Goal: Task Accomplishment & Management: Use online tool/utility

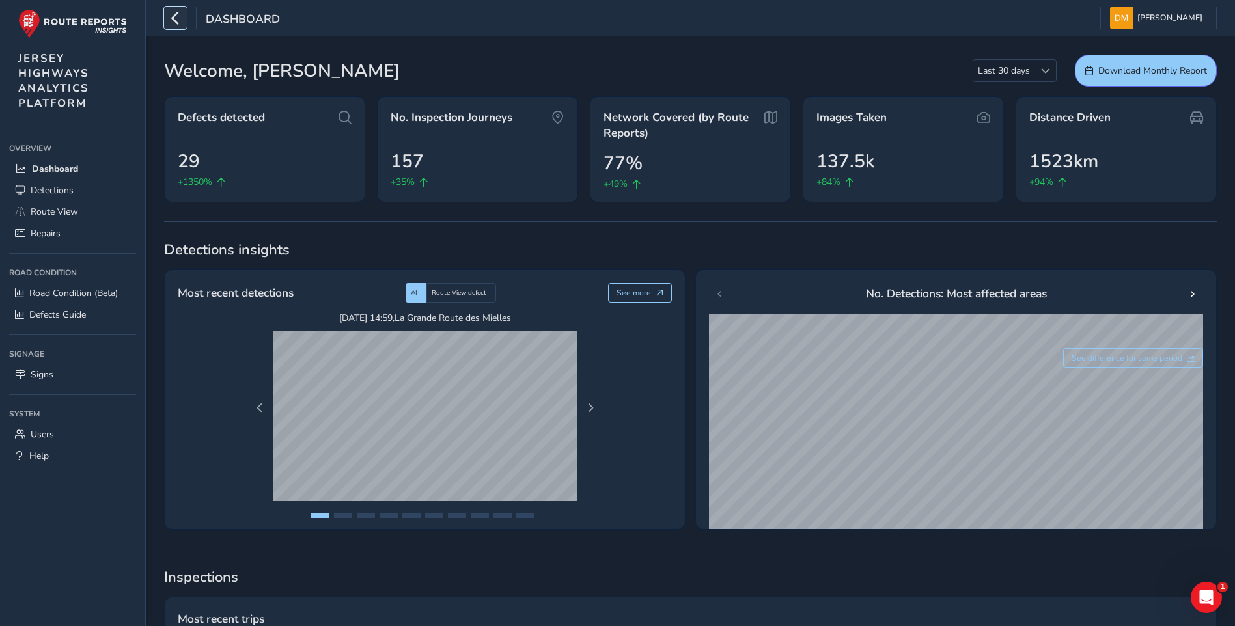
click at [180, 25] on icon "button" at bounding box center [176, 18] width 14 height 23
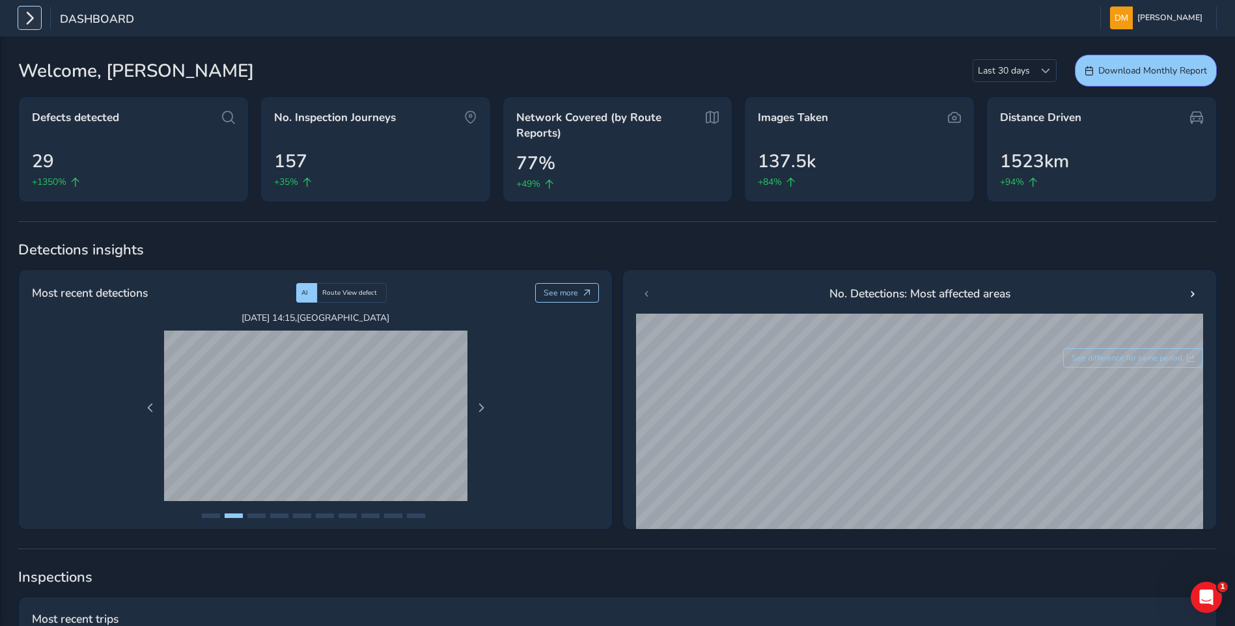
click at [32, 21] on icon "button" at bounding box center [30, 18] width 14 height 23
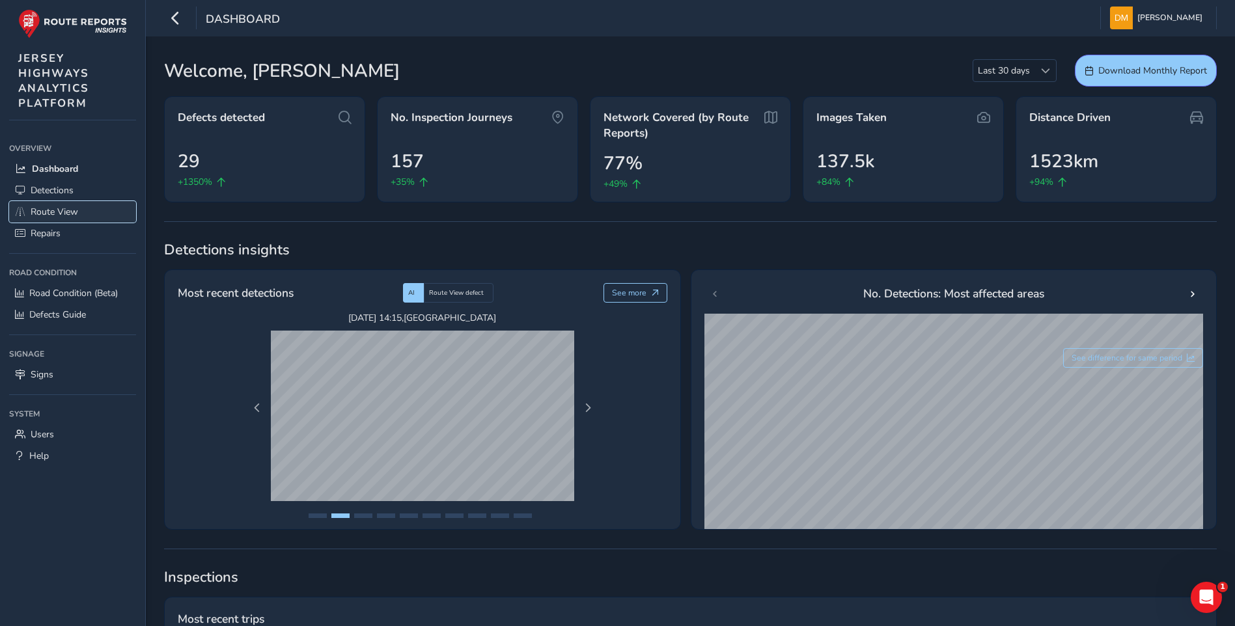
click at [63, 210] on span "Route View" at bounding box center [55, 212] width 48 height 12
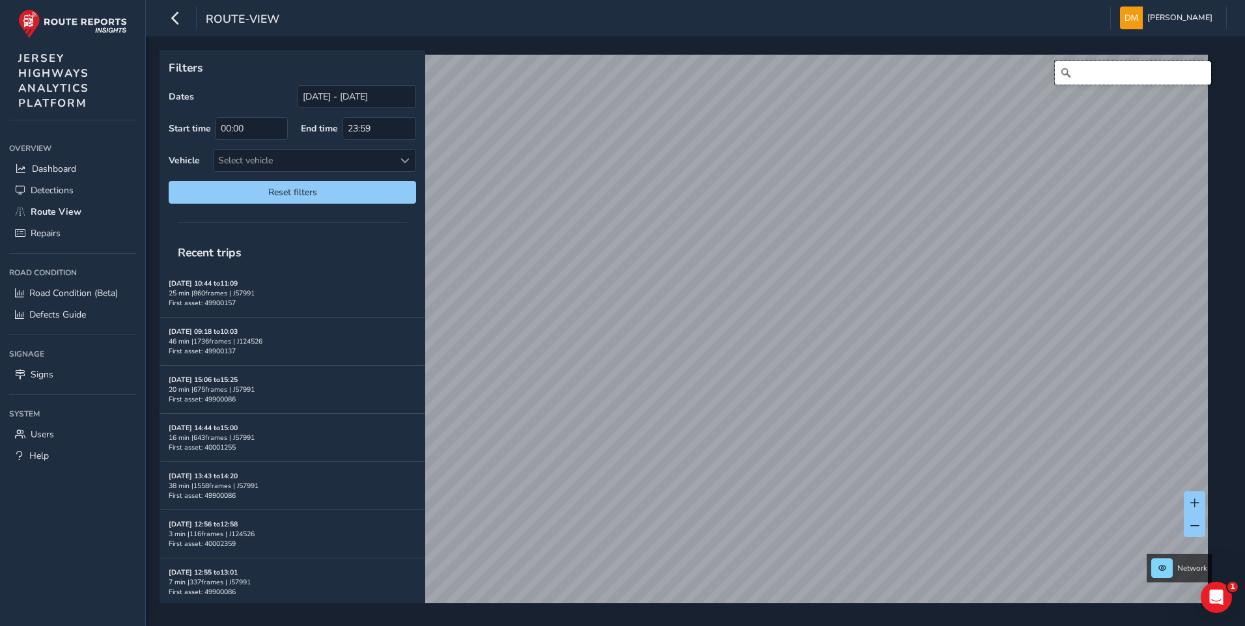
click at [1088, 63] on input "Search" at bounding box center [1133, 72] width 156 height 23
click at [359, 92] on input "[DATE] - [DATE]" at bounding box center [357, 96] width 119 height 23
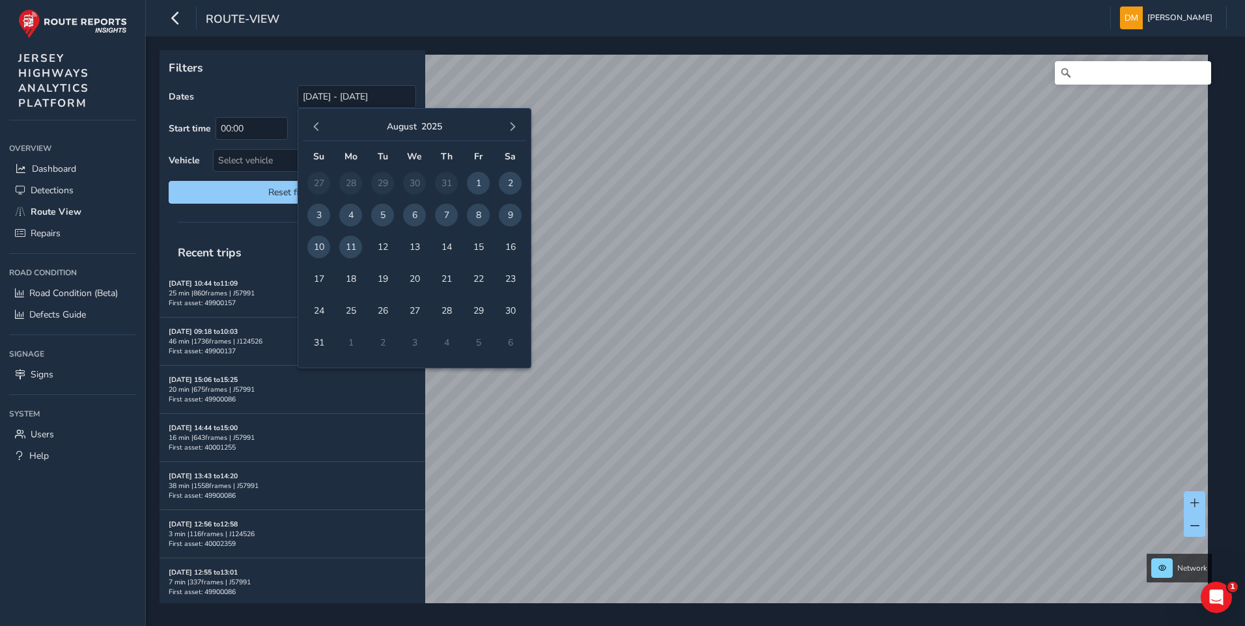
click at [351, 241] on span "11" at bounding box center [350, 247] width 23 height 23
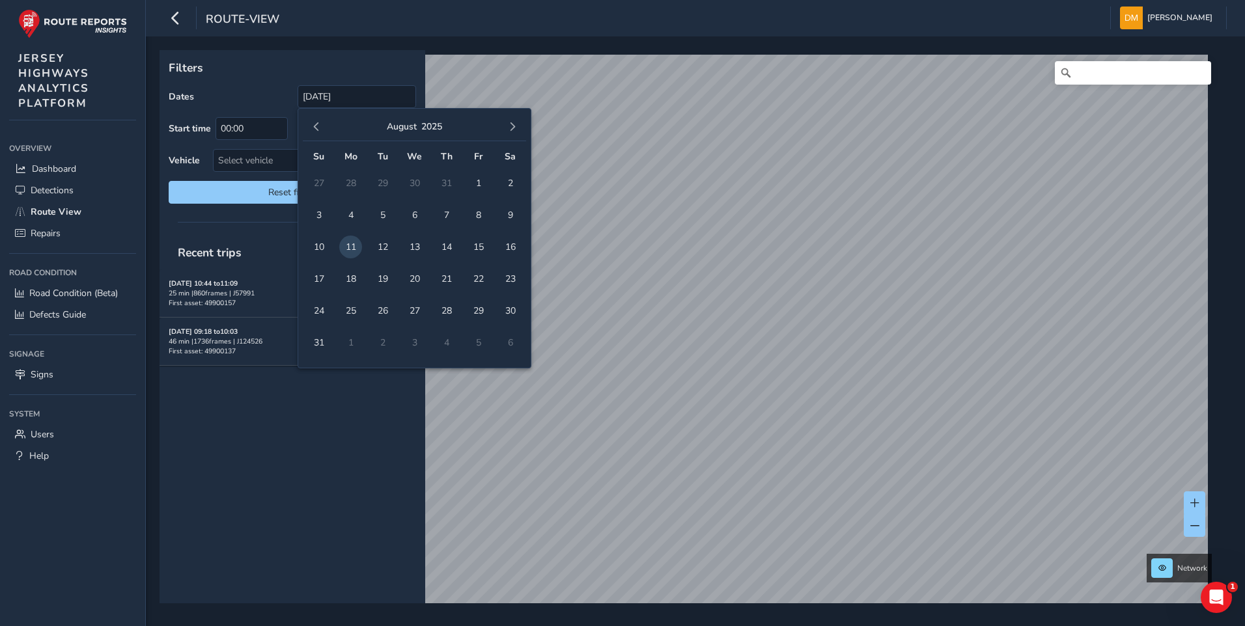
click at [252, 57] on div "Filters Dates [DATE] Start time 00:00 End time 23:59 Vehicle Select vehicle Res…" at bounding box center [293, 131] width 266 height 163
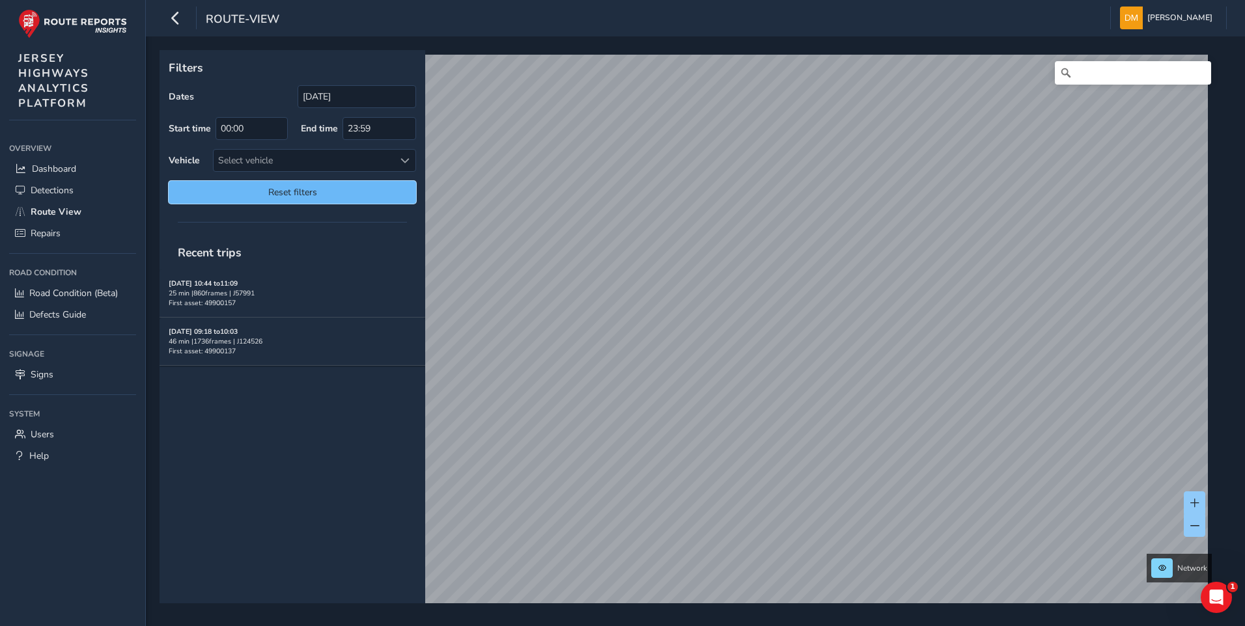
click at [320, 188] on span "Reset filters" at bounding box center [292, 192] width 228 height 12
type input "[DATE] - [DATE]"
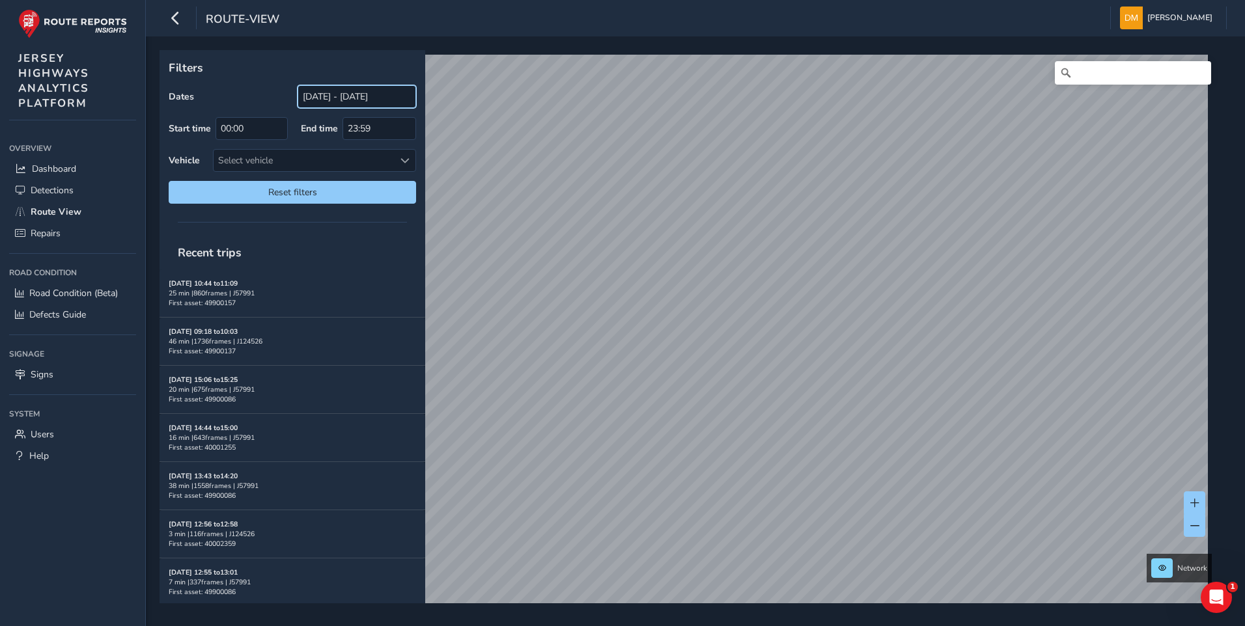
click at [320, 95] on input "[DATE] - [DATE]" at bounding box center [357, 96] width 119 height 23
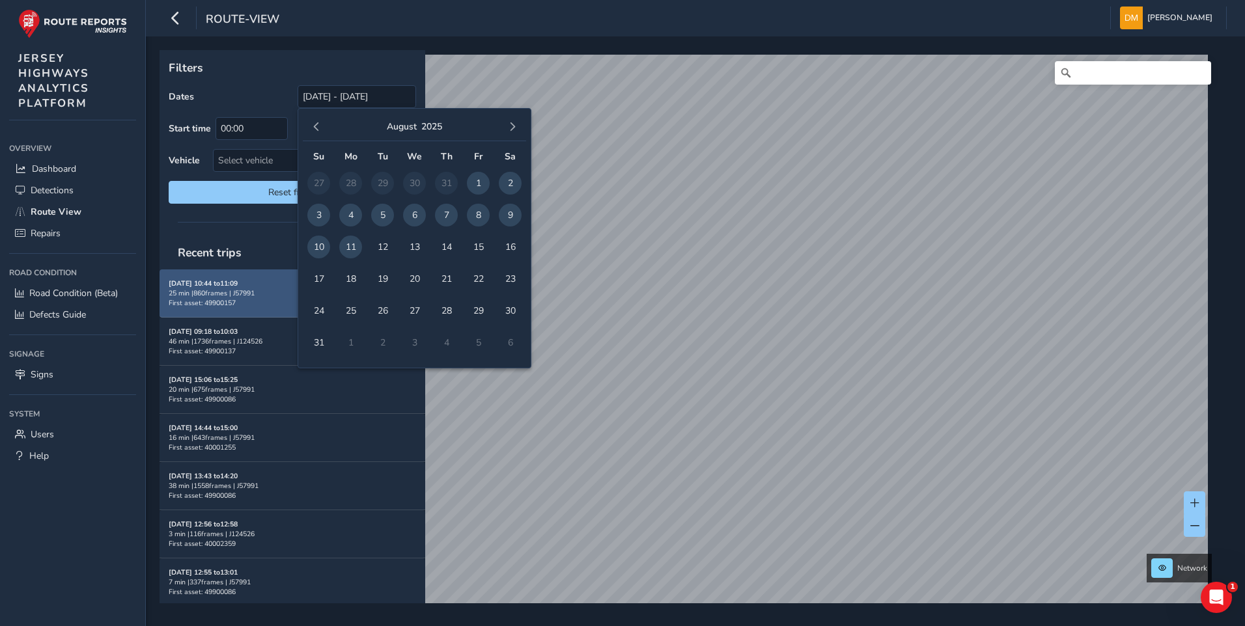
click at [243, 298] on div "25 min | 860 frames | J57991" at bounding box center [292, 293] width 247 height 10
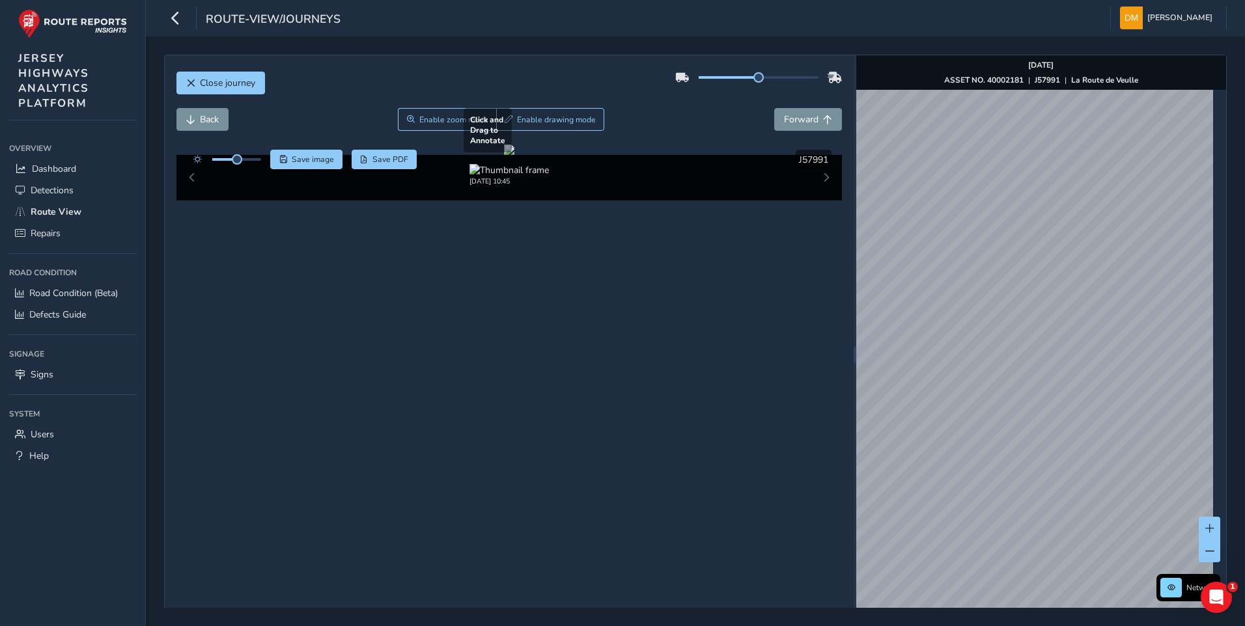
click at [802, 321] on div "Close journey Back Enable zoom mode Enable drawing mode Forward Click and Drag …" at bounding box center [695, 355] width 1063 height 600
click at [760, 374] on div "Close journey Back Enable zoom mode Enable drawing mode Forward Click and Drag …" at bounding box center [695, 355] width 1063 height 600
click at [774, 373] on div "Close journey Back Enable zoom mode Enable drawing mode Forward Click and Drag …" at bounding box center [695, 355] width 1063 height 600
click at [749, 272] on div "Close journey Back Enable zoom mode Enable drawing mode Forward Click and Drag …" at bounding box center [695, 355] width 1063 height 600
click at [794, 335] on div "Close journey Back Enable zoom mode Enable drawing mode Forward Click and Drag …" at bounding box center [695, 355] width 1063 height 600
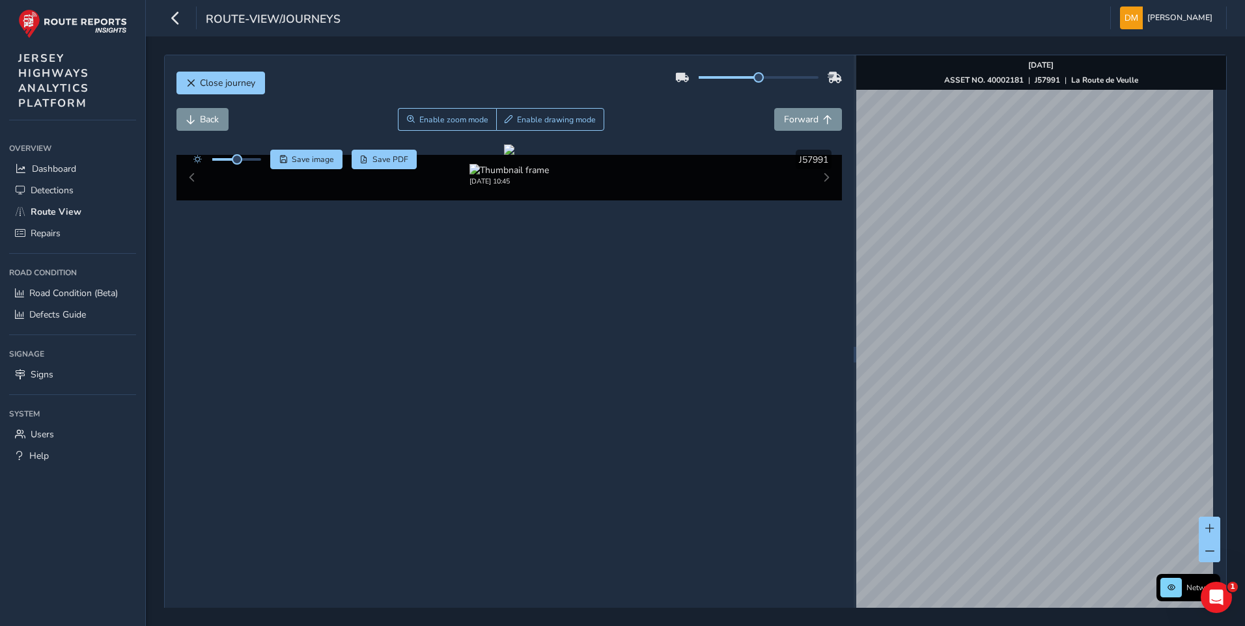
click at [847, 487] on div "Close journey Back Enable zoom mode Enable drawing mode Forward Click and Drag …" at bounding box center [695, 355] width 1063 height 600
click at [731, 297] on div "Close journey Back Enable zoom mode Enable drawing mode Forward Click and Drag …" at bounding box center [695, 355] width 1063 height 600
click at [781, 204] on div "Close journey Back Enable zoom mode Enable drawing mode Forward Click and Drag …" at bounding box center [695, 355] width 1063 height 600
click at [845, 262] on div "Close journey Back Enable zoom mode Enable drawing mode Forward Click and Drag …" at bounding box center [695, 355] width 1063 height 600
click at [800, 126] on button "Forward" at bounding box center [808, 119] width 68 height 23
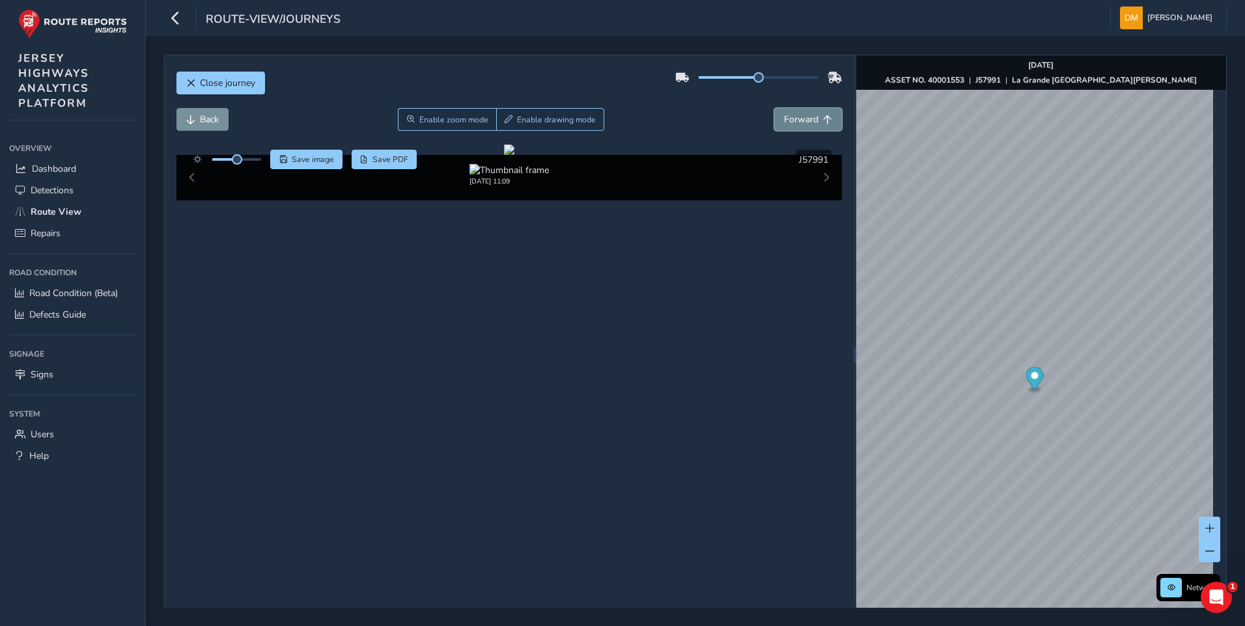
click at [800, 126] on button "Forward" at bounding box center [808, 119] width 68 height 23
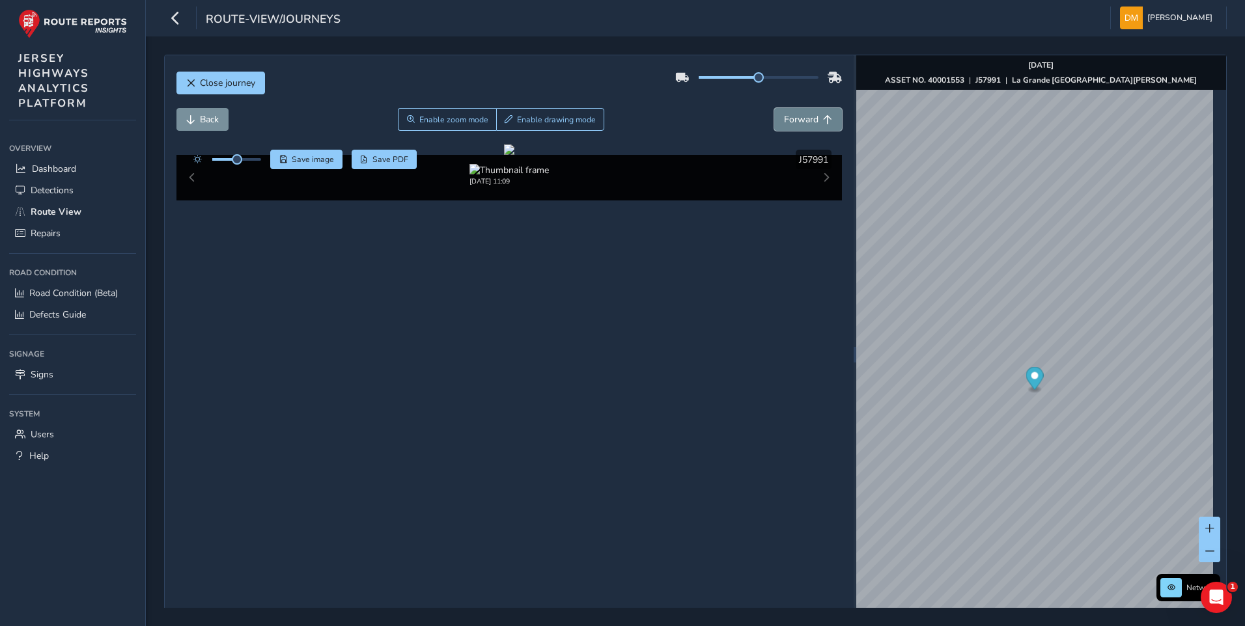
click at [800, 126] on button "Forward" at bounding box center [808, 119] width 68 height 23
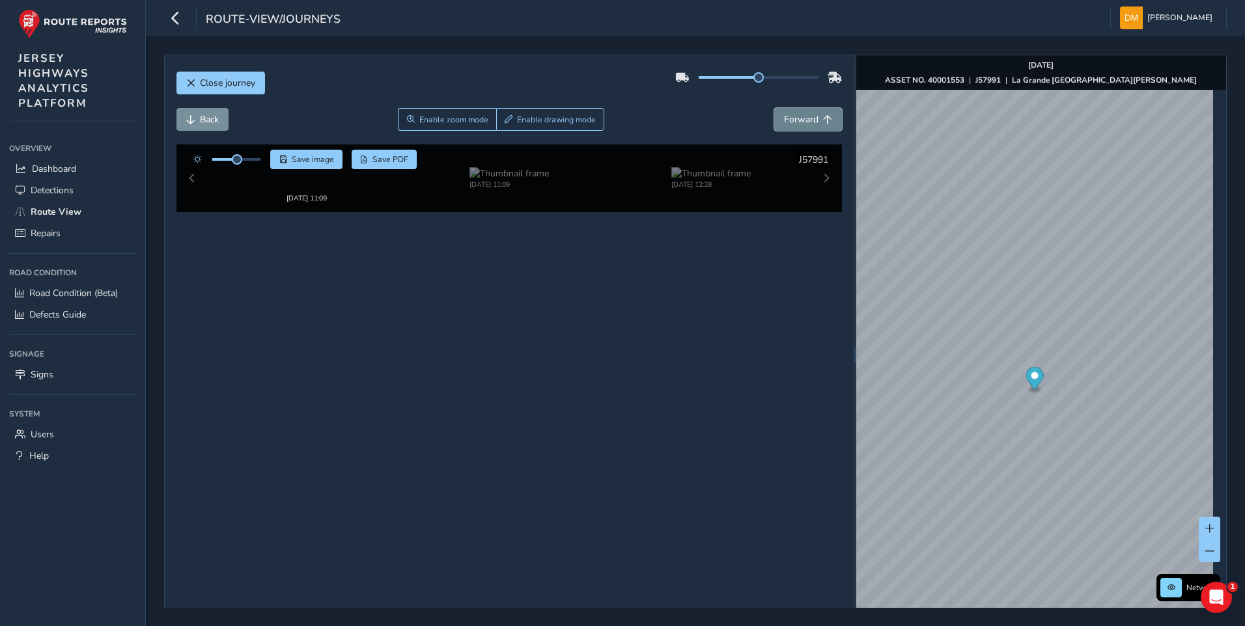
click at [800, 126] on button "Forward" at bounding box center [808, 119] width 68 height 23
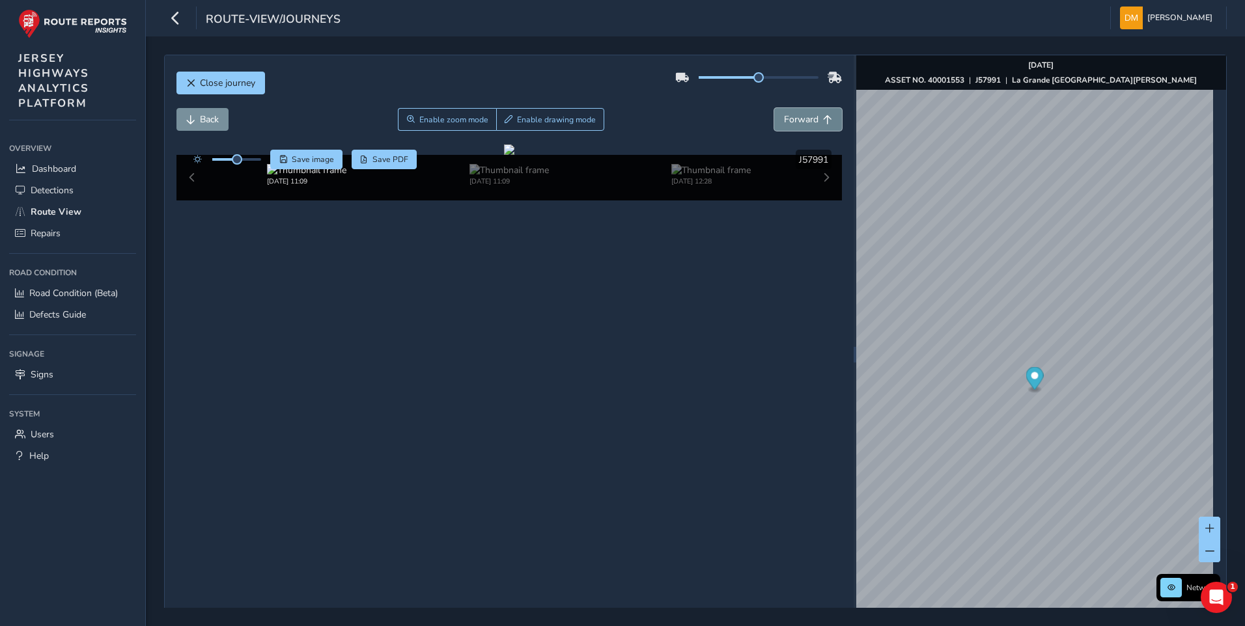
click at [800, 126] on button "Forward" at bounding box center [808, 119] width 68 height 23
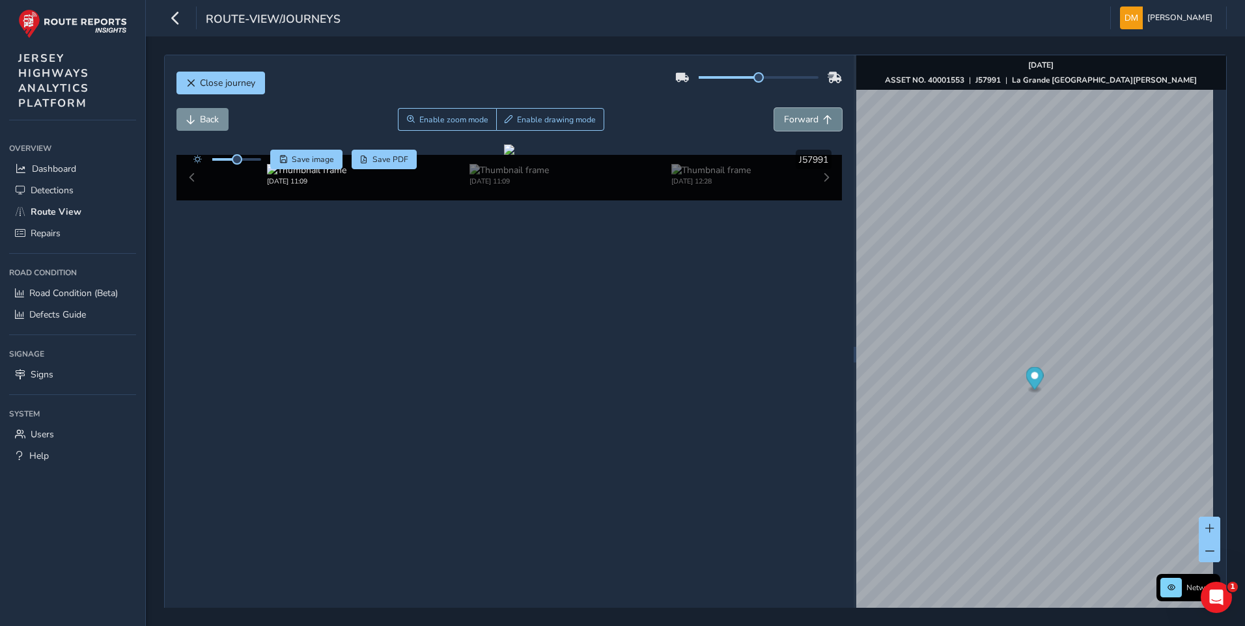
click at [800, 126] on button "Forward" at bounding box center [808, 119] width 68 height 23
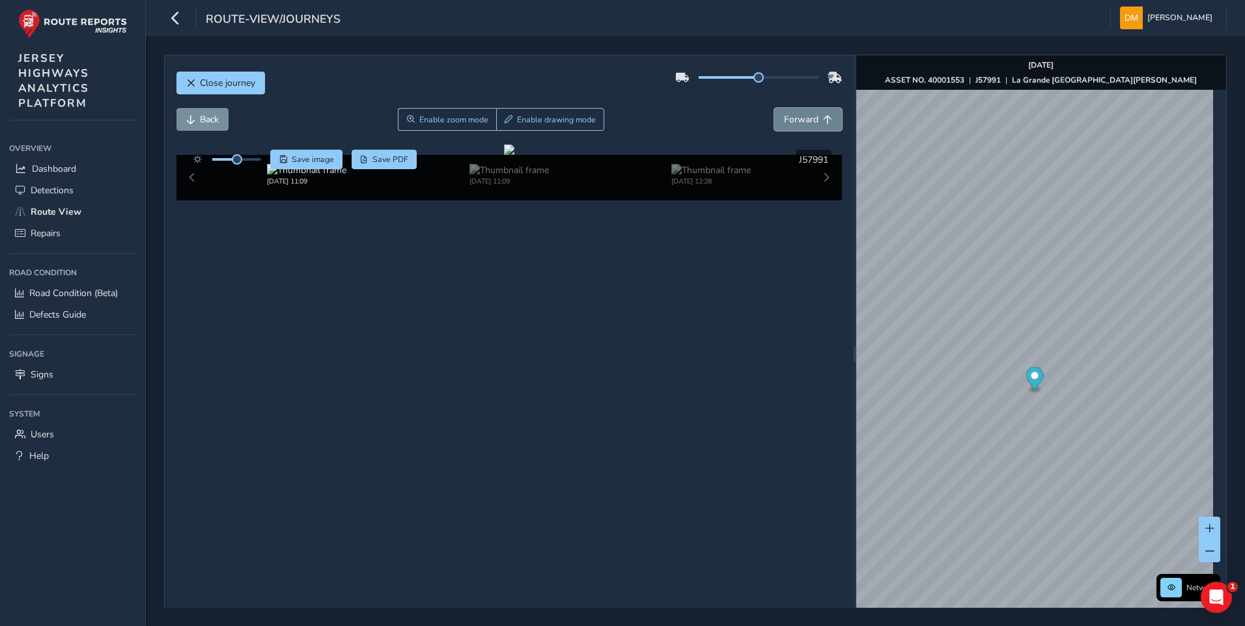
click at [800, 126] on button "Forward" at bounding box center [808, 119] width 68 height 23
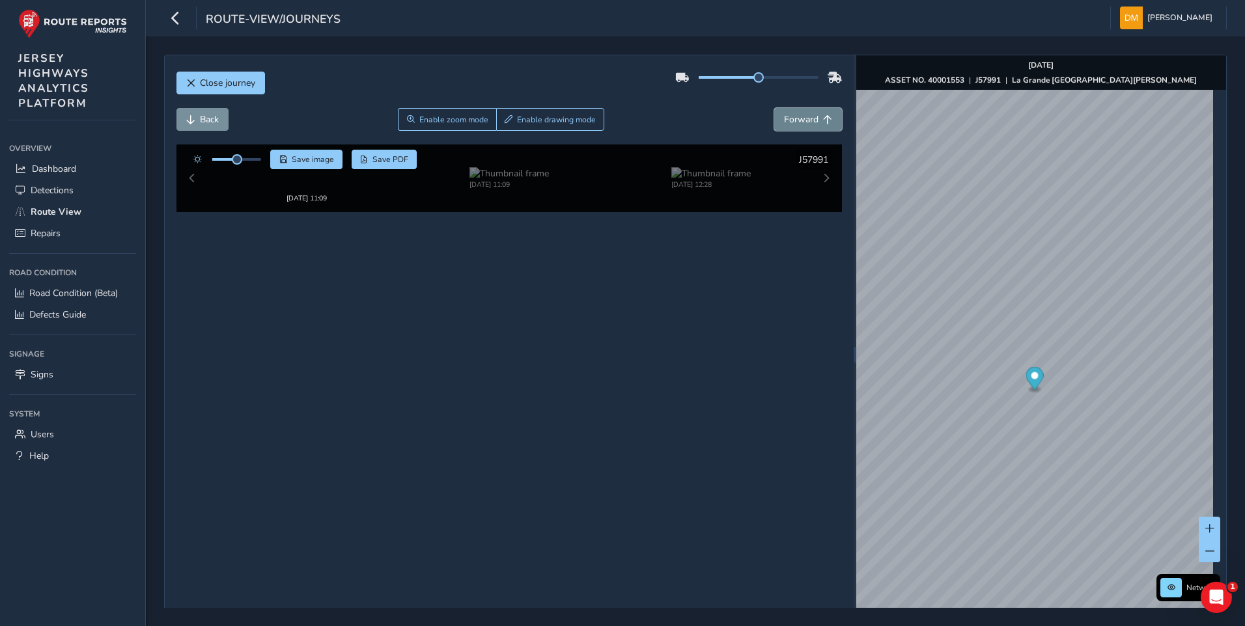
click at [800, 126] on button "Forward" at bounding box center [808, 119] width 68 height 23
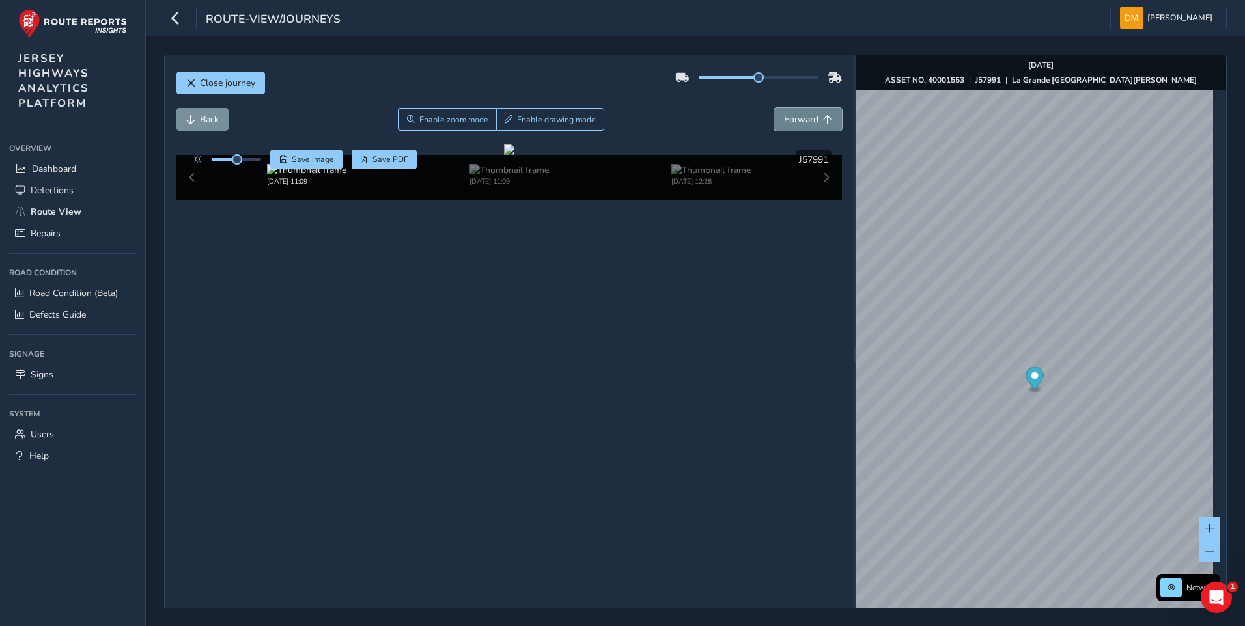
click at [800, 126] on button "Forward" at bounding box center [808, 119] width 68 height 23
drag, startPoint x: 180, startPoint y: 117, endPoint x: 188, endPoint y: 120, distance: 7.6
click at [182, 118] on button "Back" at bounding box center [202, 119] width 52 height 23
click at [789, 116] on span "Forward" at bounding box center [801, 119] width 35 height 12
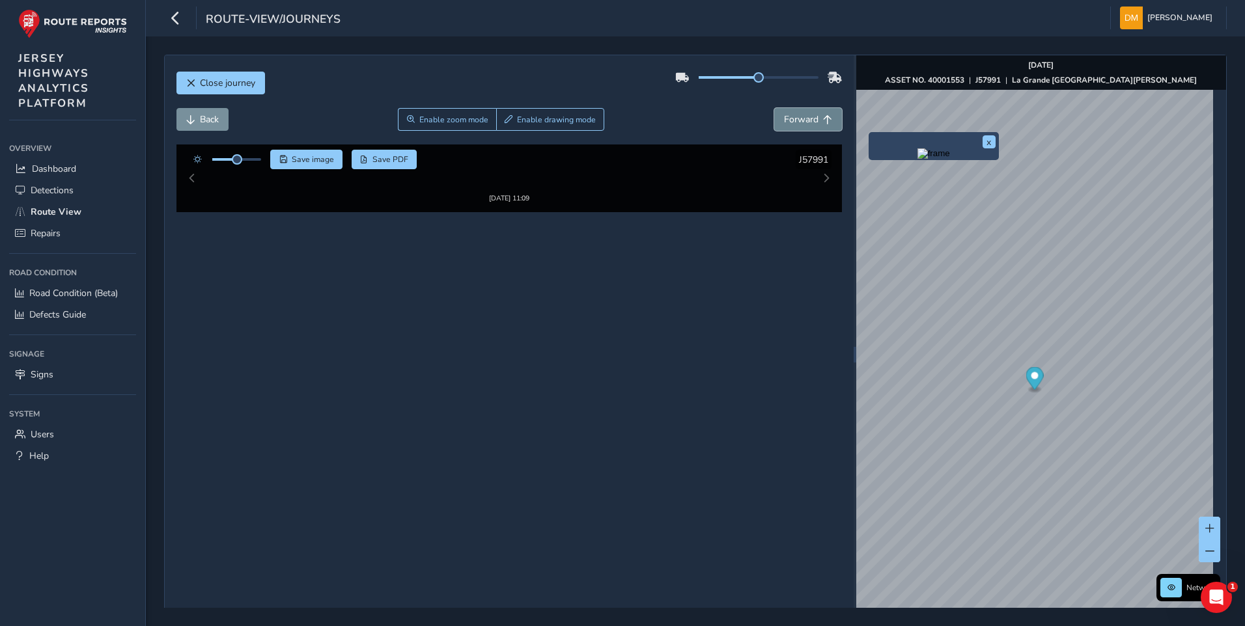
click at [789, 116] on span "Forward" at bounding box center [801, 119] width 35 height 12
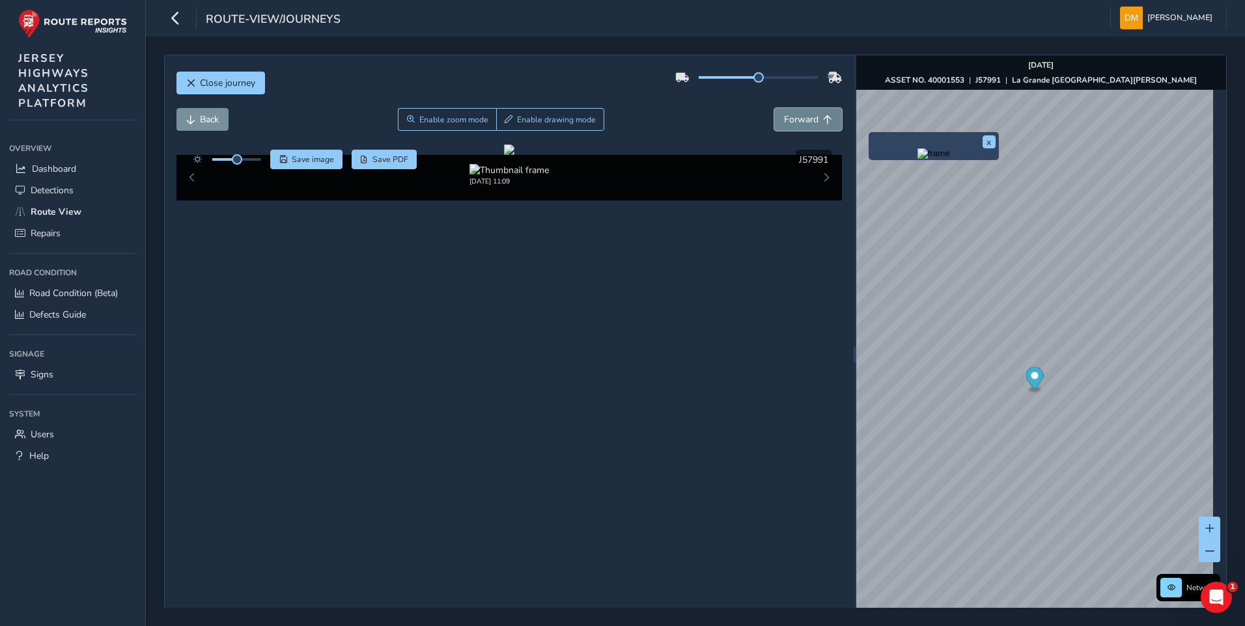
click at [789, 116] on span "Forward" at bounding box center [801, 119] width 35 height 12
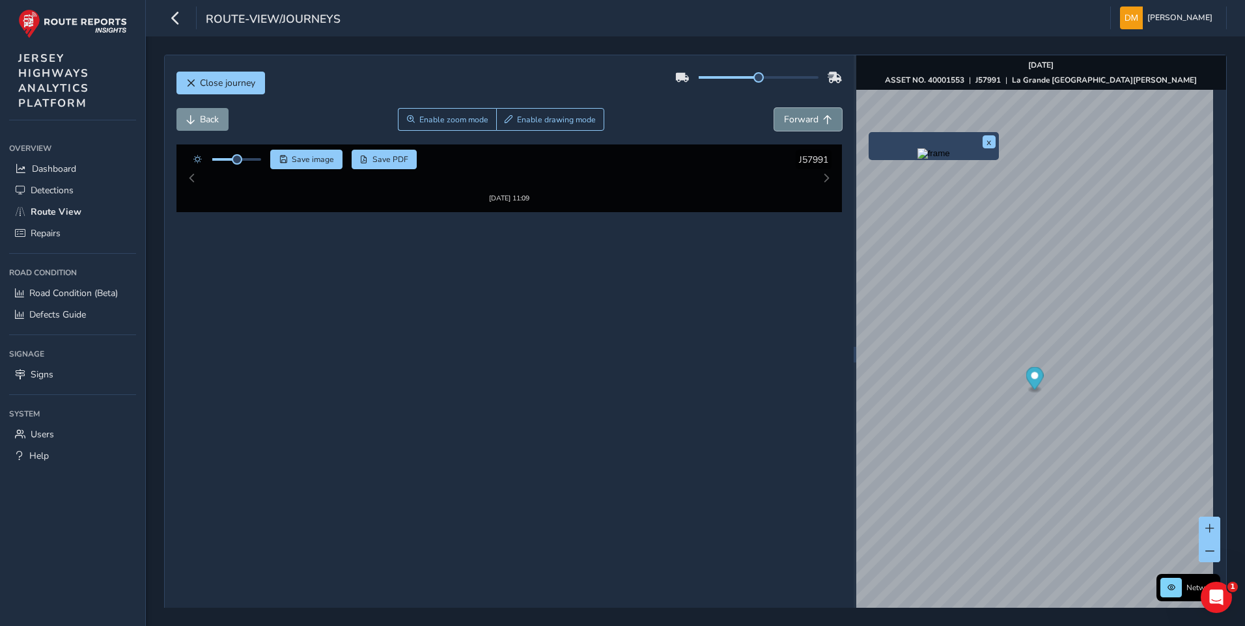
click at [789, 116] on span "Forward" at bounding box center [801, 119] width 35 height 12
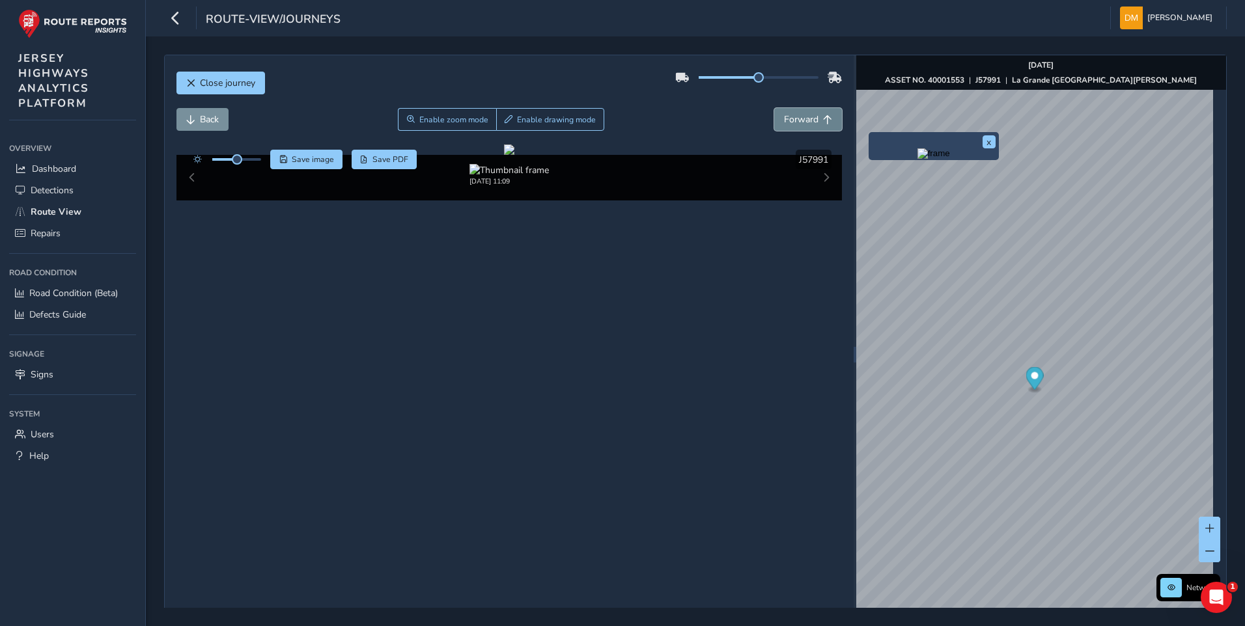
click at [789, 116] on span "Forward" at bounding box center [801, 119] width 35 height 12
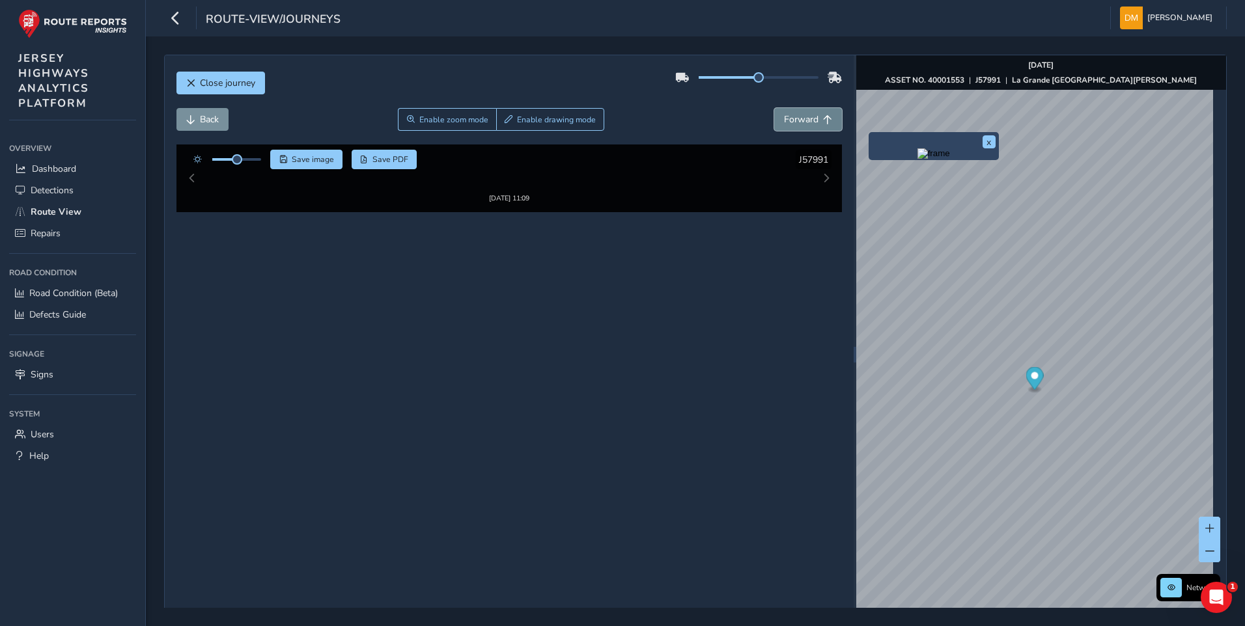
click at [789, 116] on span "Forward" at bounding box center [801, 119] width 35 height 12
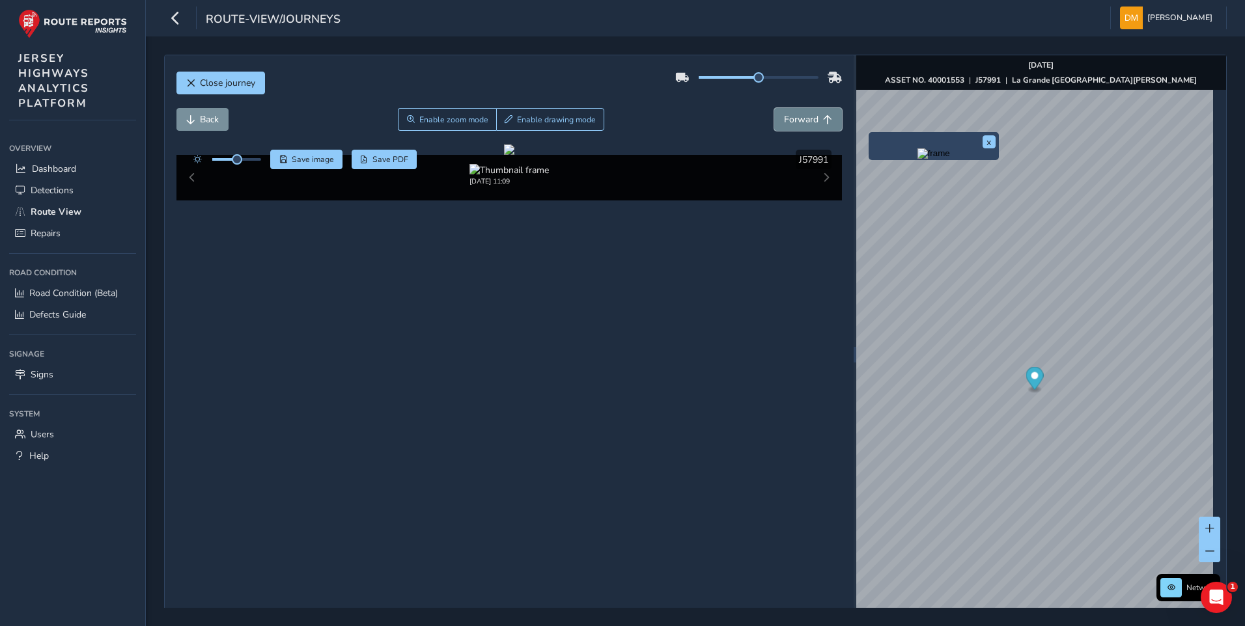
click at [789, 116] on span "Forward" at bounding box center [801, 119] width 35 height 12
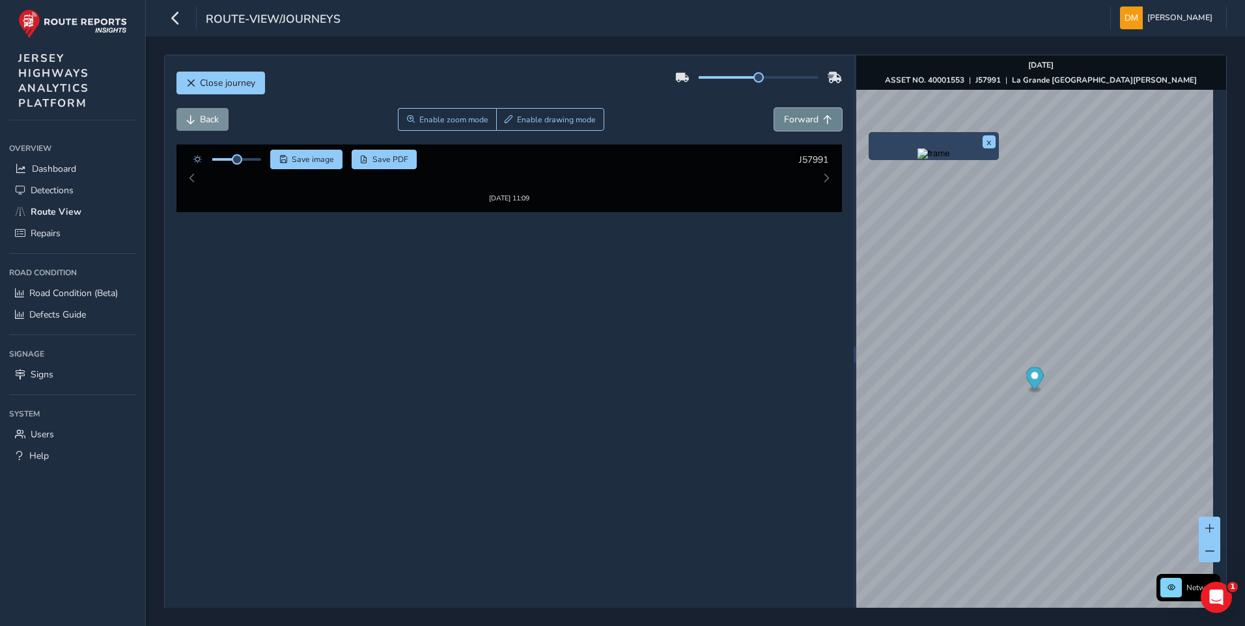
click at [789, 116] on span "Forward" at bounding box center [801, 119] width 35 height 12
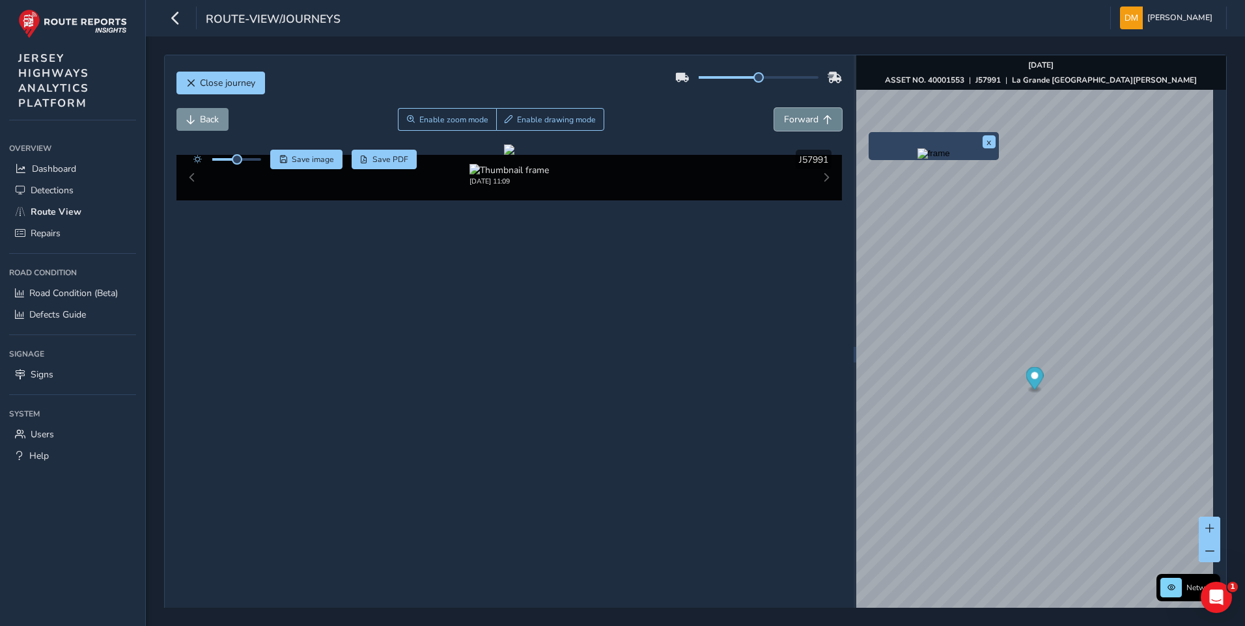
click at [789, 116] on span "Forward" at bounding box center [801, 119] width 35 height 12
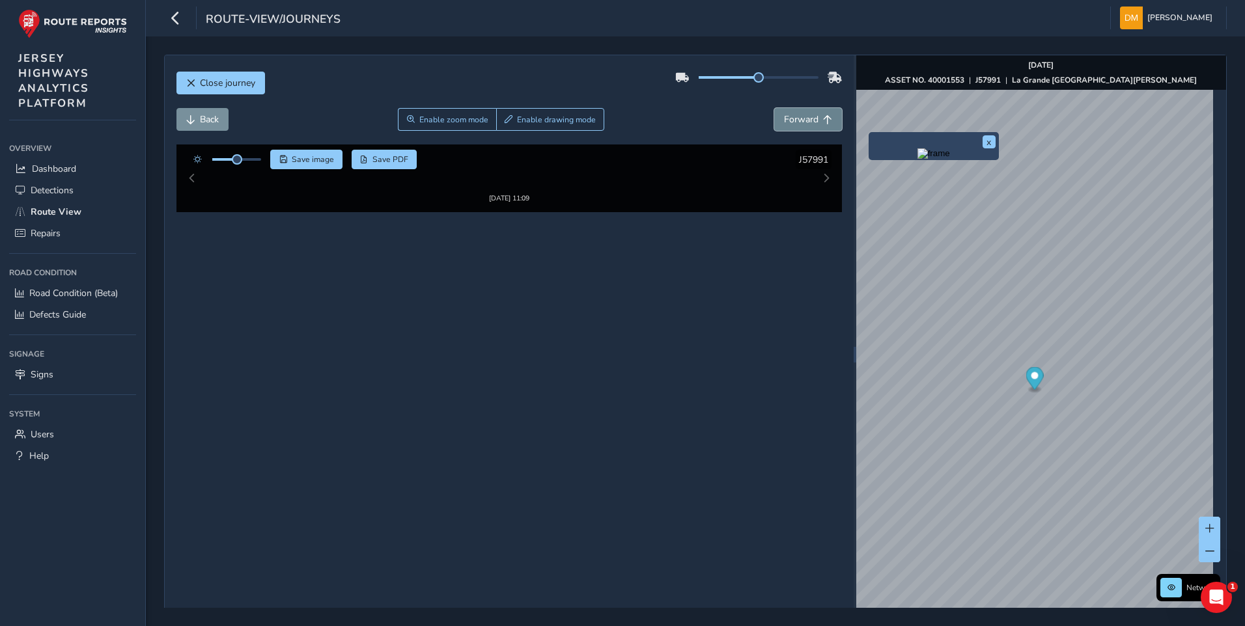
click at [789, 116] on span "Forward" at bounding box center [801, 119] width 35 height 12
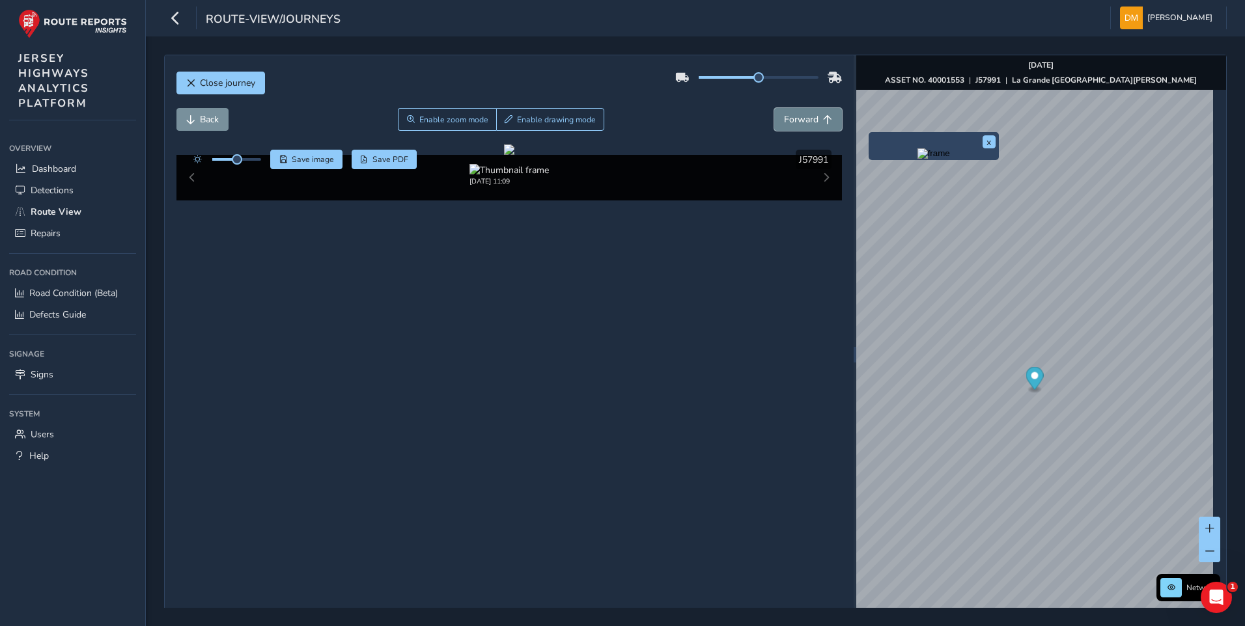
click at [789, 116] on span "Forward" at bounding box center [801, 119] width 35 height 12
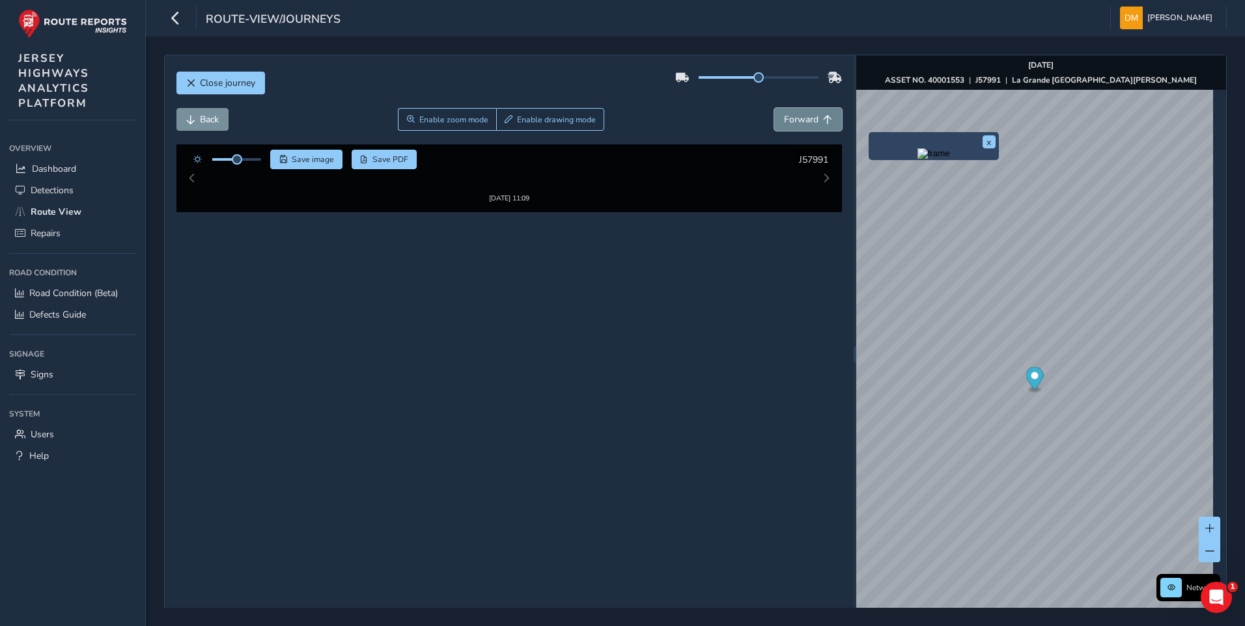
click at [789, 116] on span "Forward" at bounding box center [801, 119] width 35 height 12
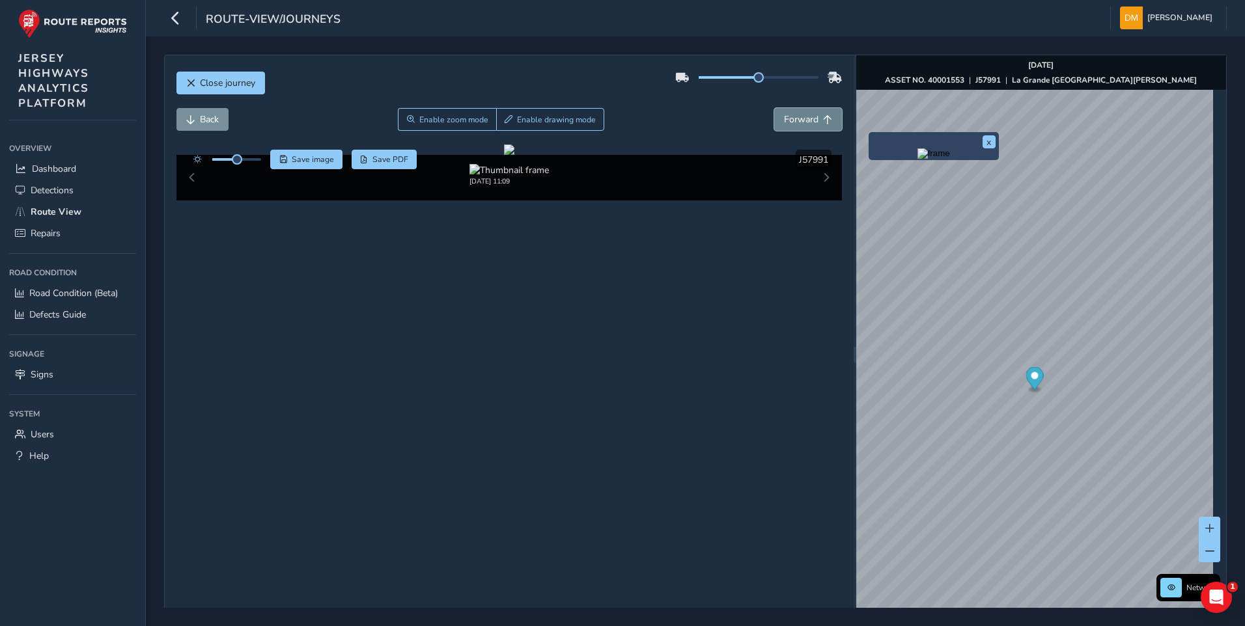
click at [789, 116] on span "Forward" at bounding box center [801, 119] width 35 height 12
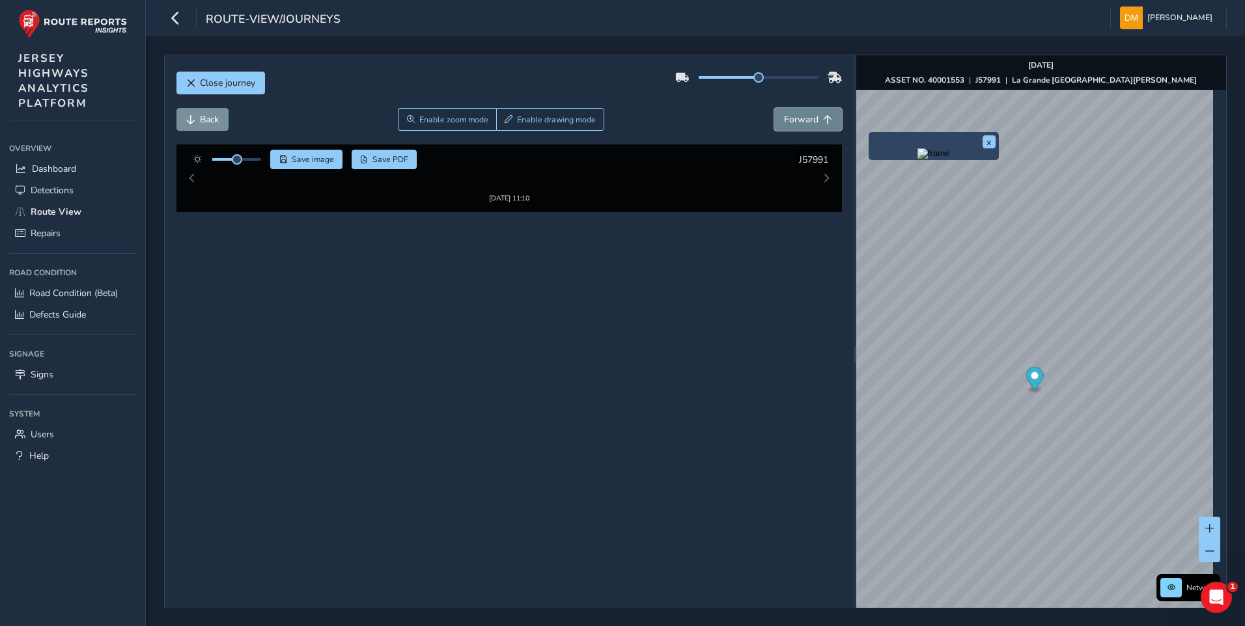
click at [789, 116] on span "Forward" at bounding box center [801, 119] width 35 height 12
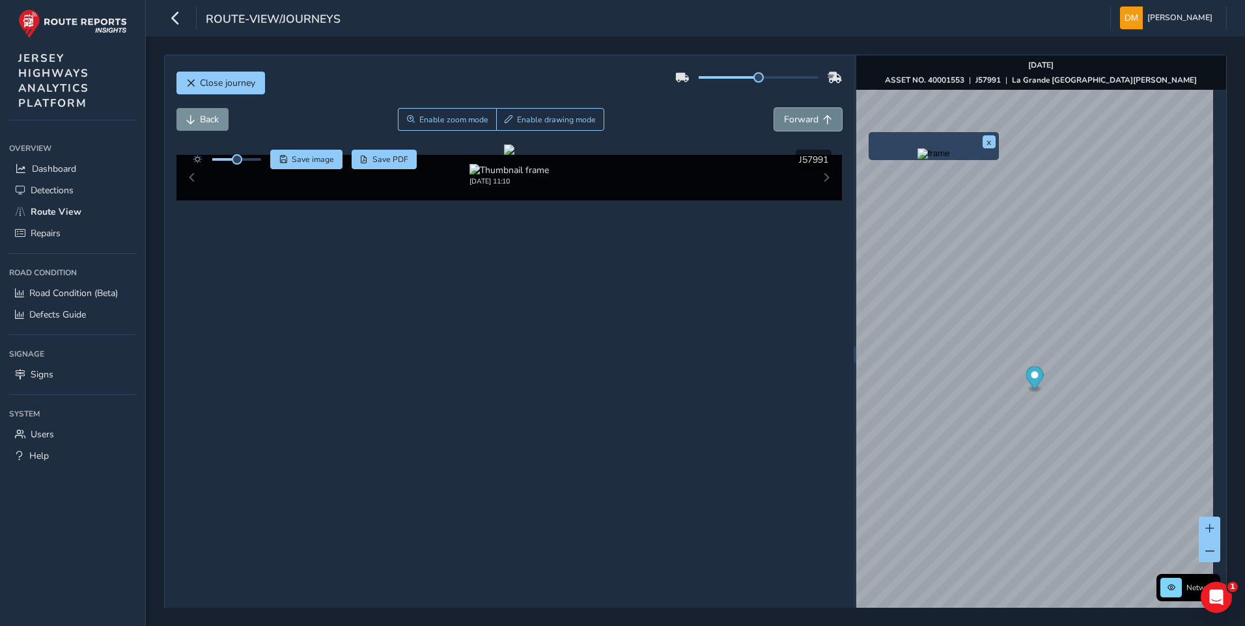
click at [789, 116] on span "Forward" at bounding box center [801, 119] width 35 height 12
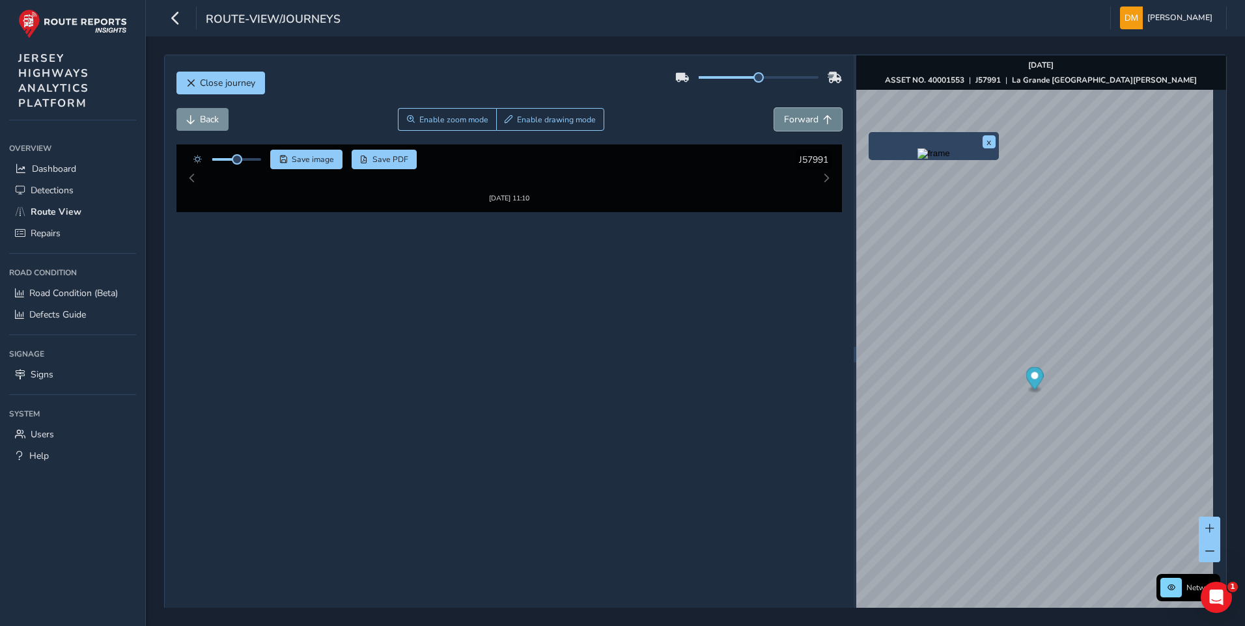
click at [789, 116] on span "Forward" at bounding box center [801, 119] width 35 height 12
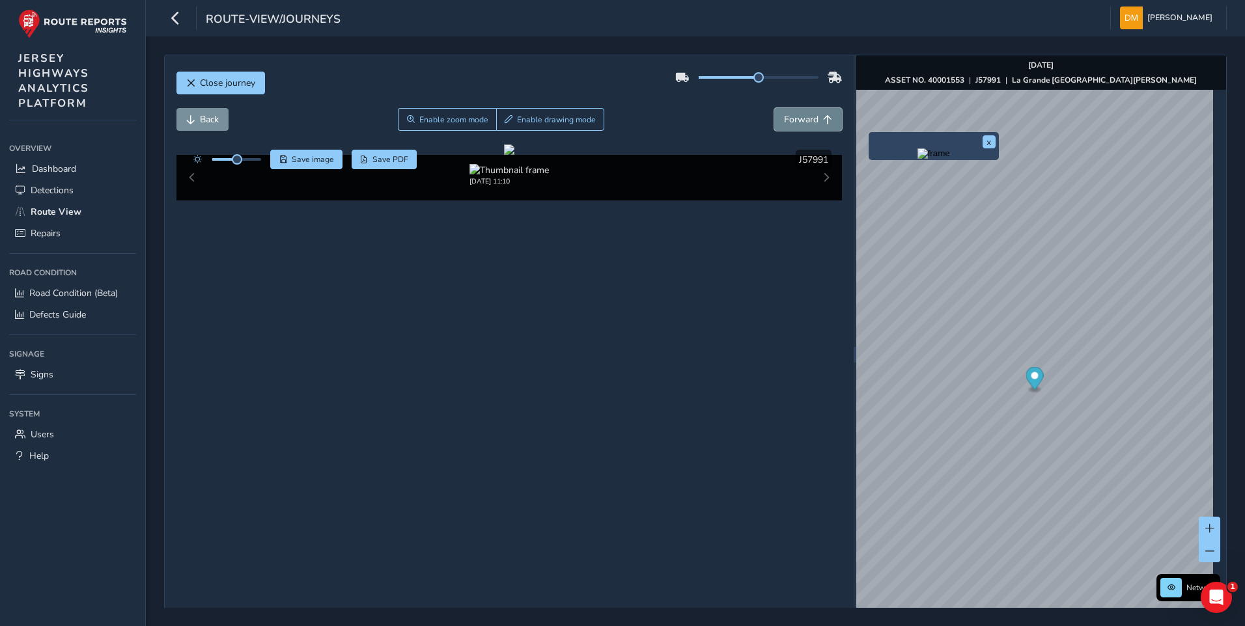
click at [789, 116] on span "Forward" at bounding box center [801, 119] width 35 height 12
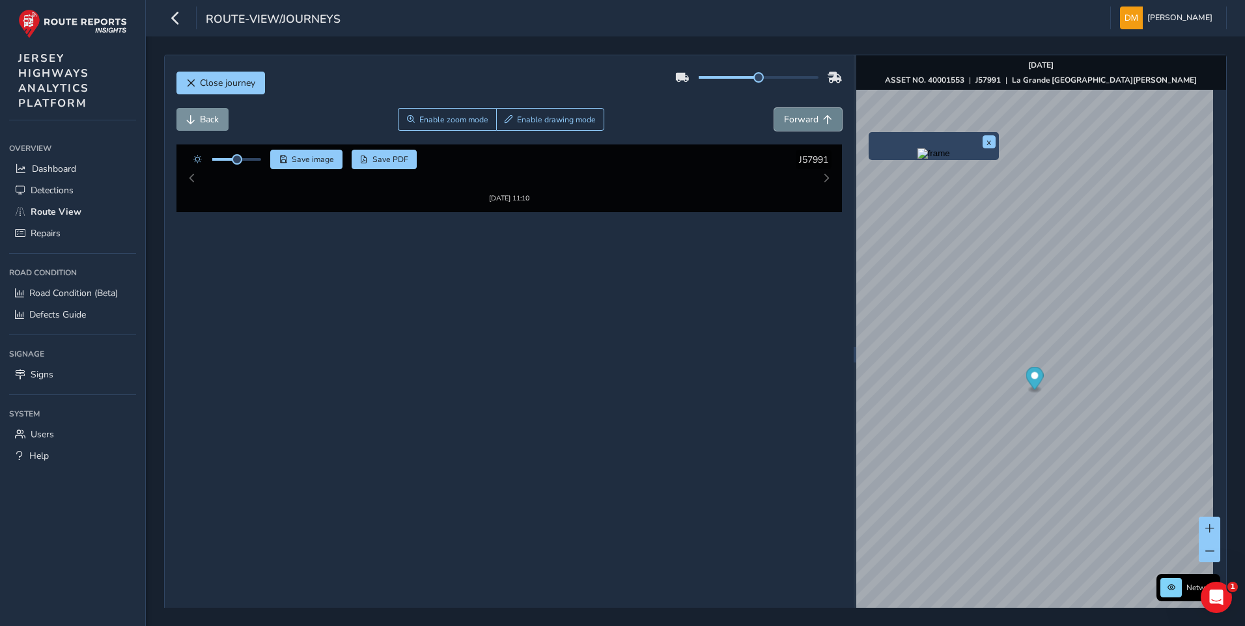
click at [789, 116] on span "Forward" at bounding box center [801, 119] width 35 height 12
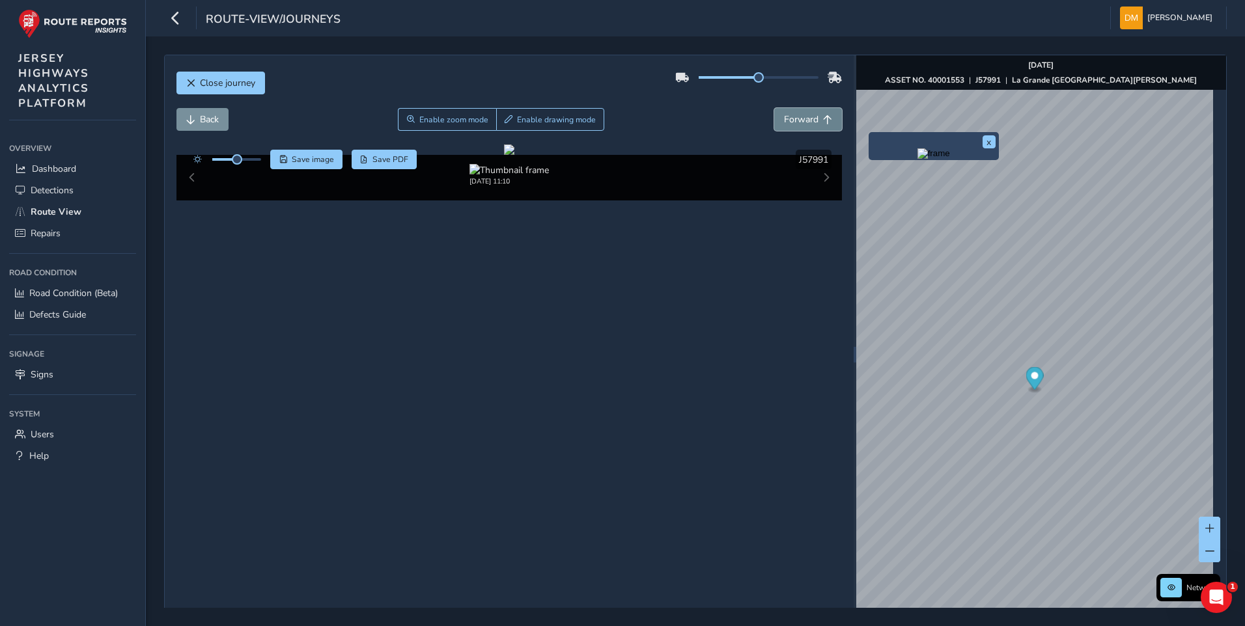
click at [789, 116] on span "Forward" at bounding box center [801, 119] width 35 height 12
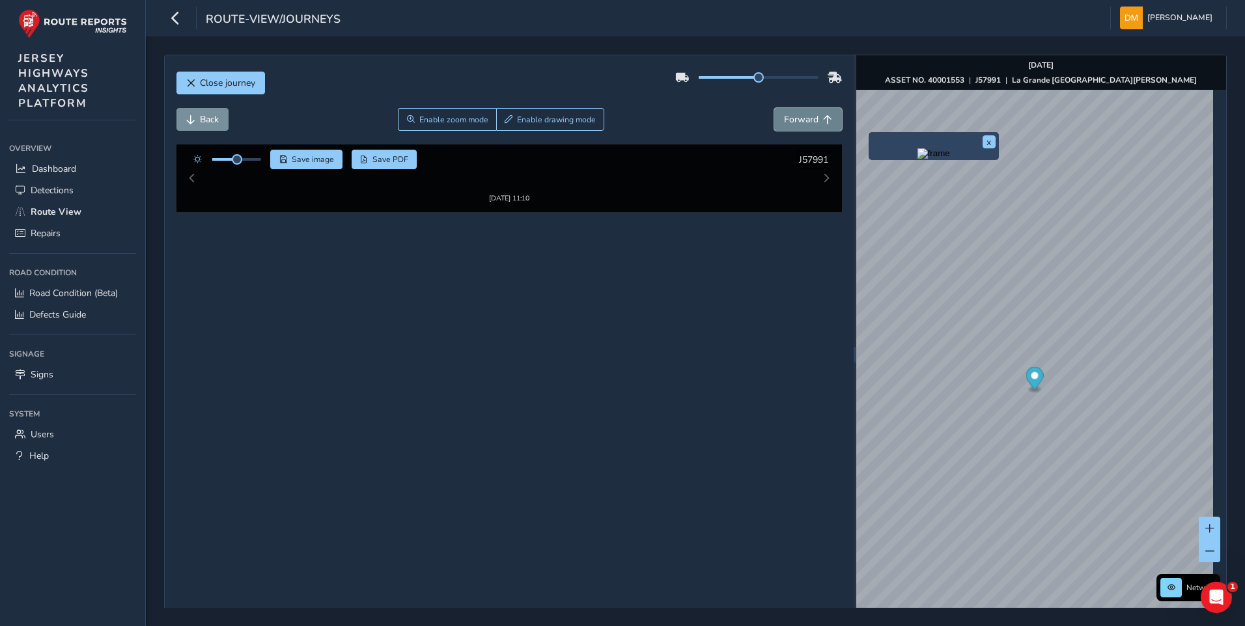
click at [789, 116] on span "Forward" at bounding box center [801, 119] width 35 height 12
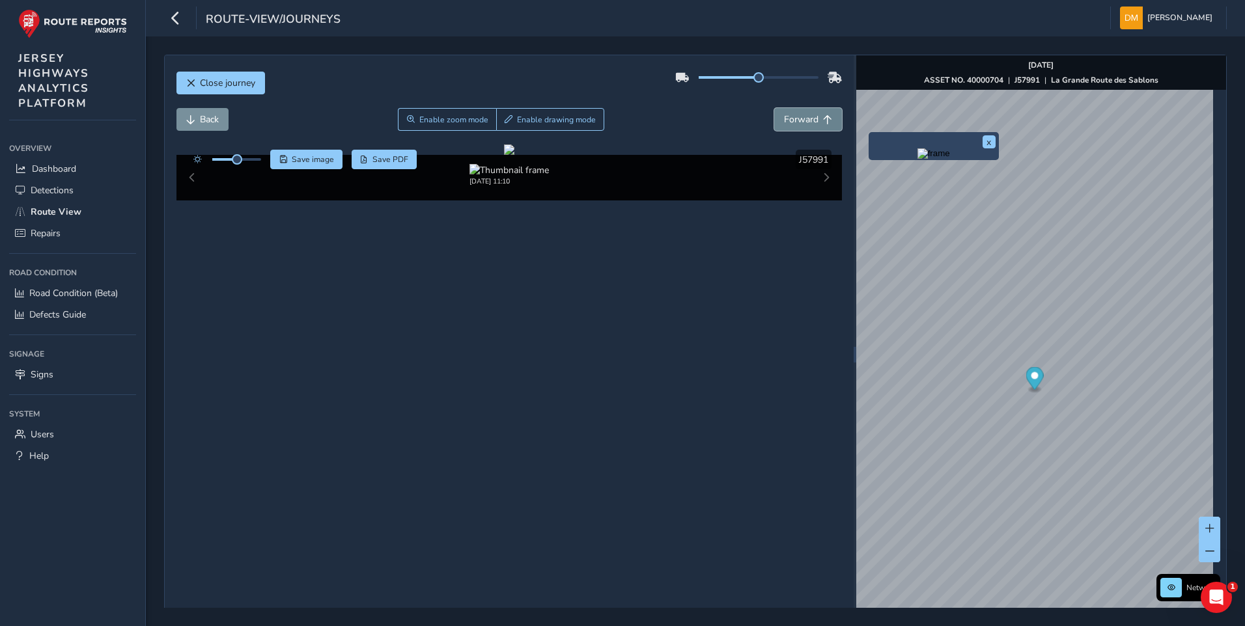
click at [789, 116] on span "Forward" at bounding box center [801, 119] width 35 height 12
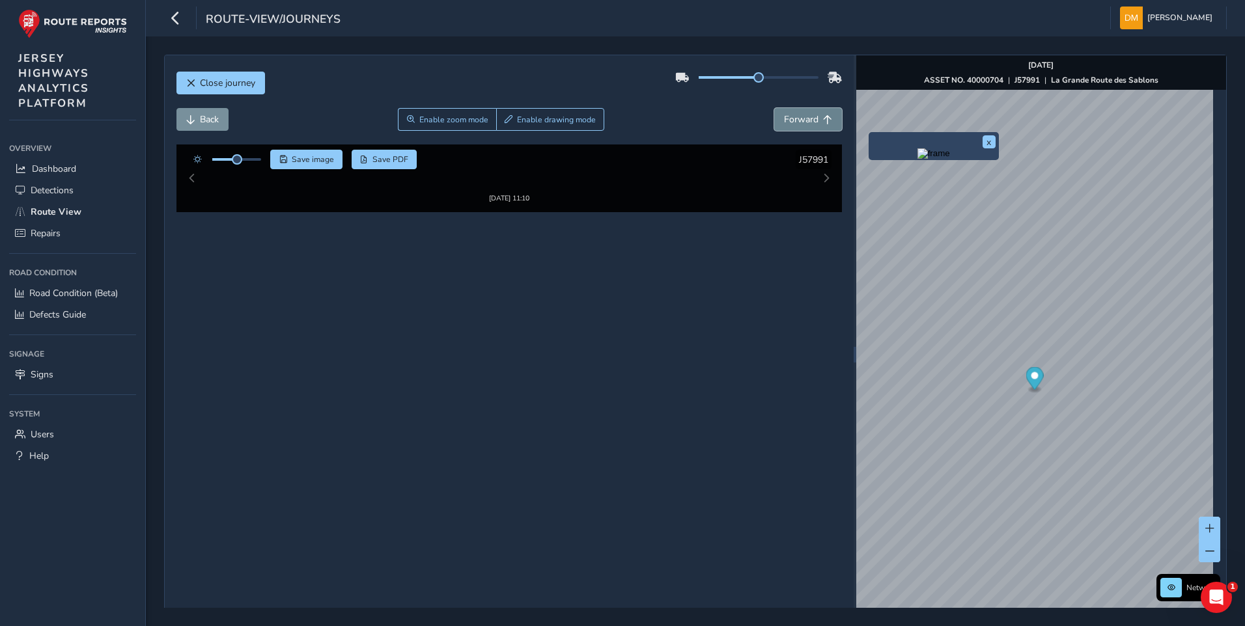
click at [789, 116] on span "Forward" at bounding box center [801, 119] width 35 height 12
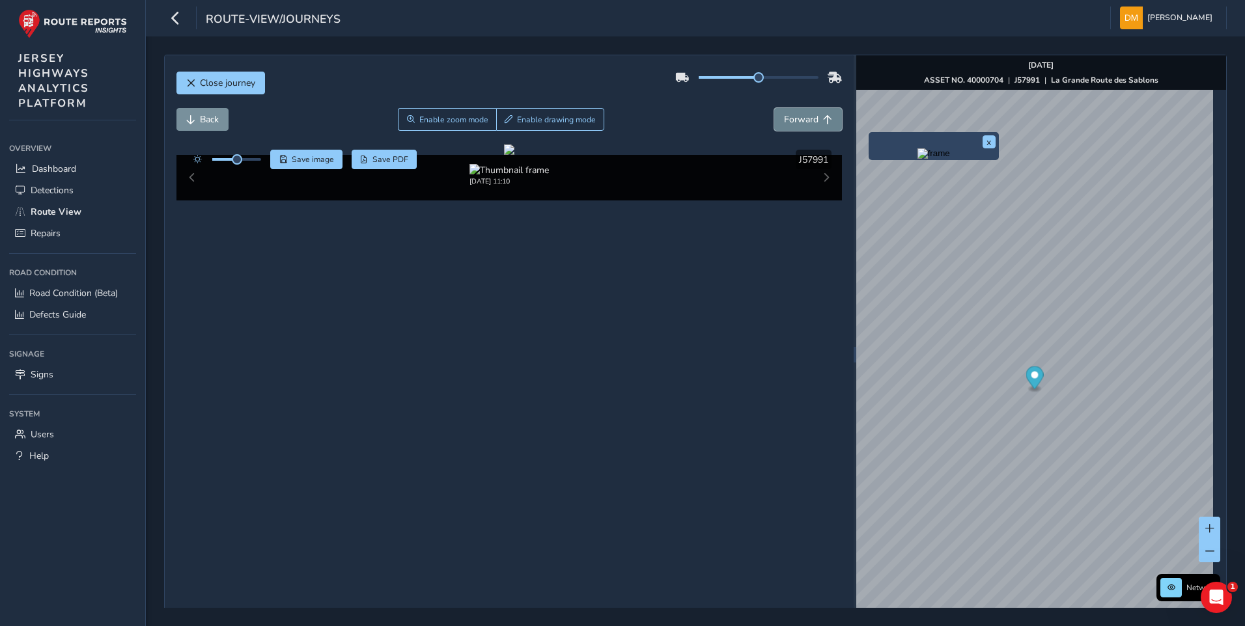
click at [789, 116] on span "Forward" at bounding box center [801, 119] width 35 height 12
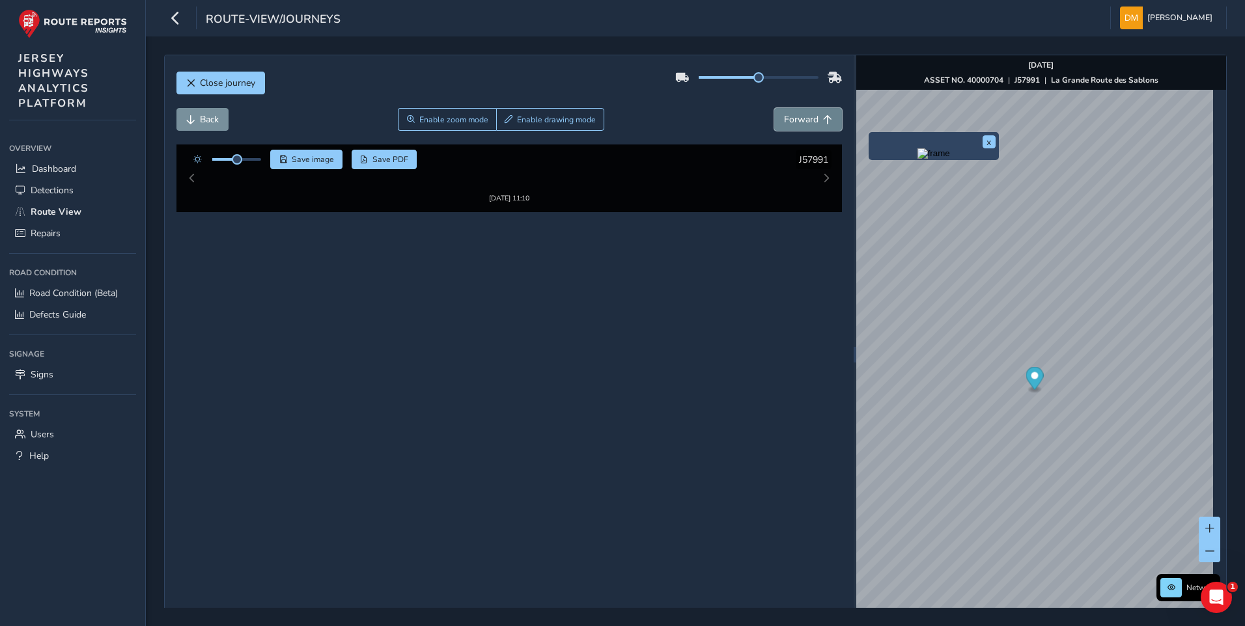
click at [789, 116] on span "Forward" at bounding box center [801, 119] width 35 height 12
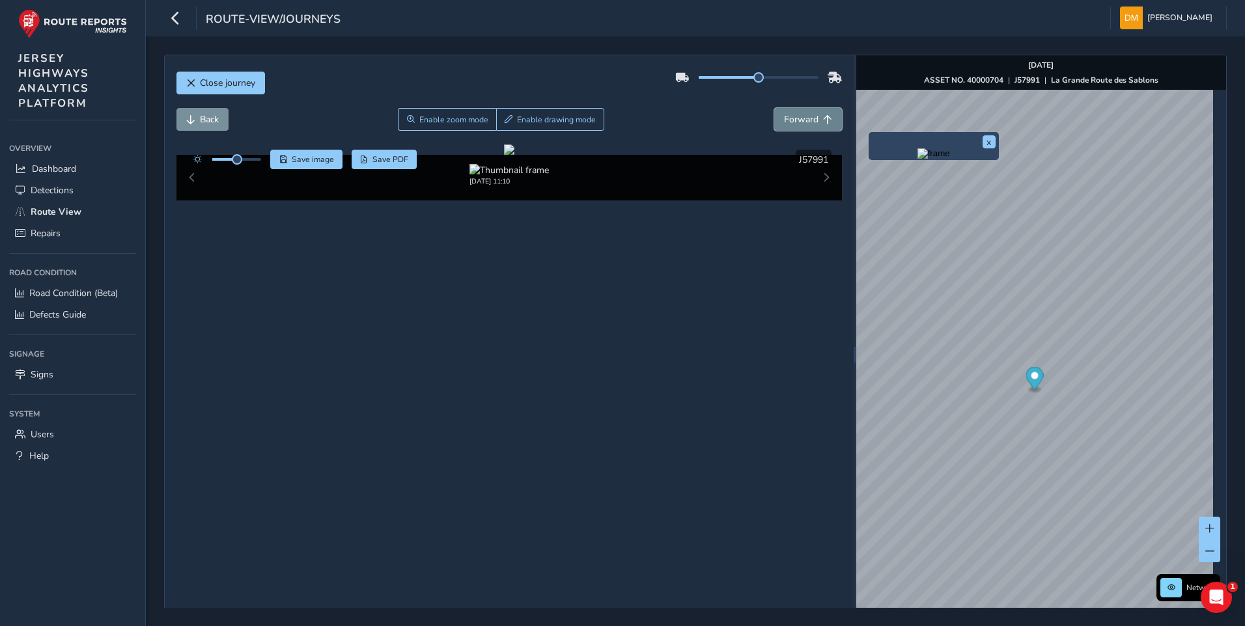
click at [789, 116] on span "Forward" at bounding box center [801, 119] width 35 height 12
click at [799, 116] on span "Forward" at bounding box center [801, 119] width 35 height 12
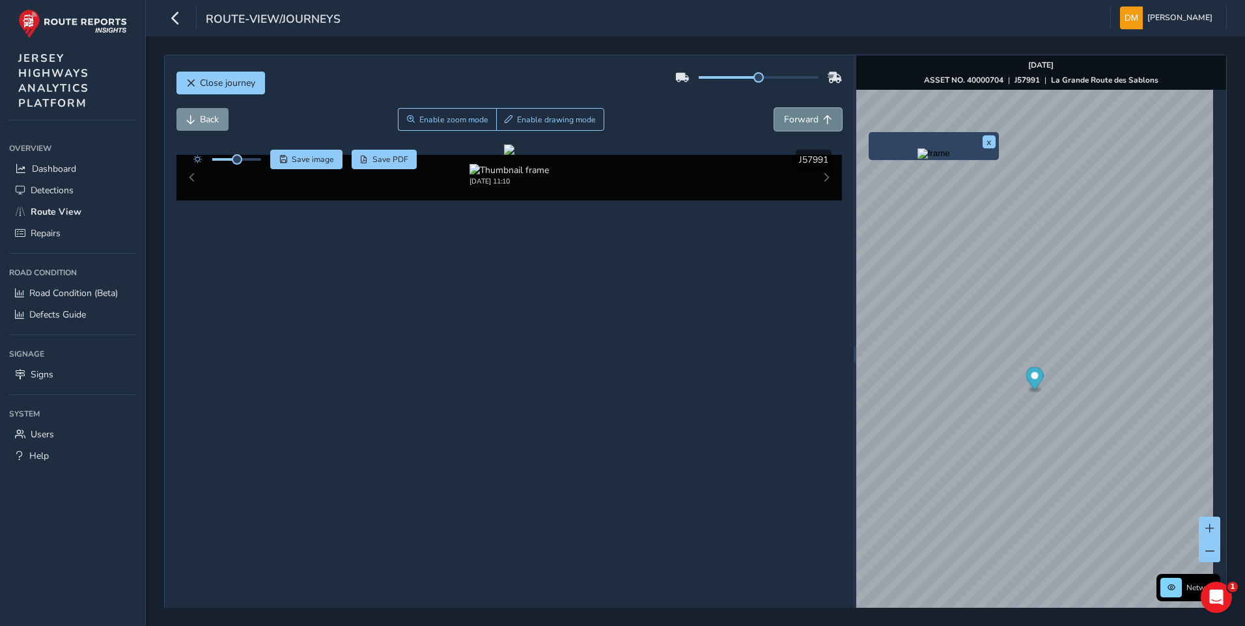
click at [799, 116] on span "Forward" at bounding box center [801, 119] width 35 height 12
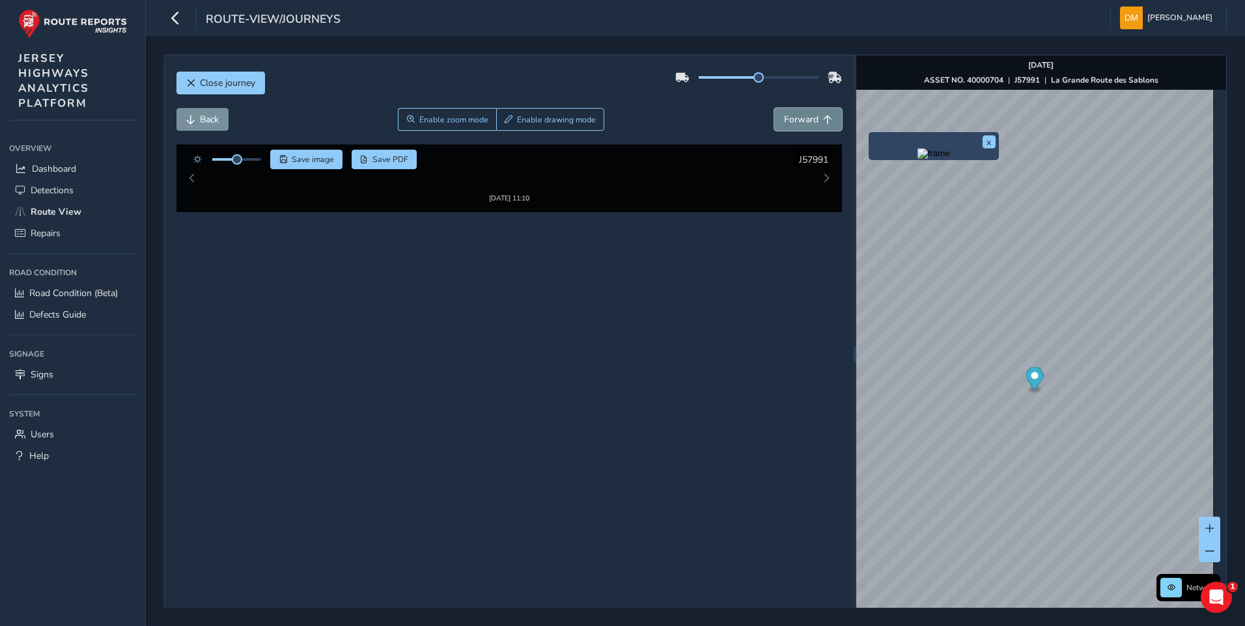
click at [799, 116] on span "Forward" at bounding box center [801, 119] width 35 height 12
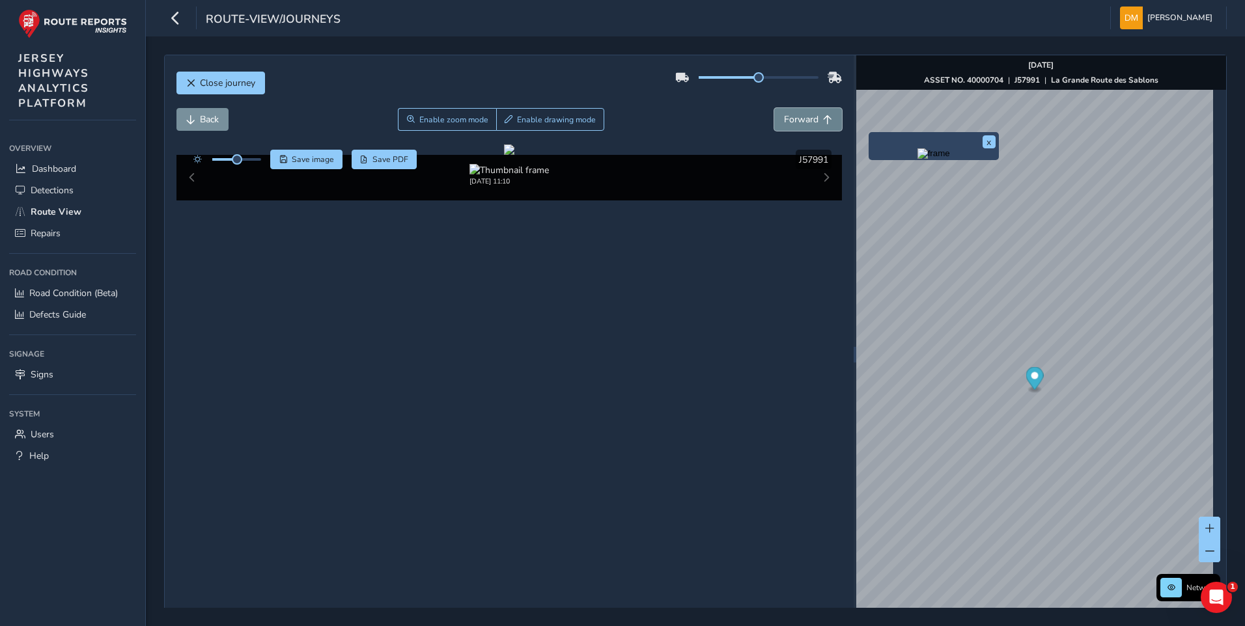
click at [799, 116] on span "Forward" at bounding box center [801, 119] width 35 height 12
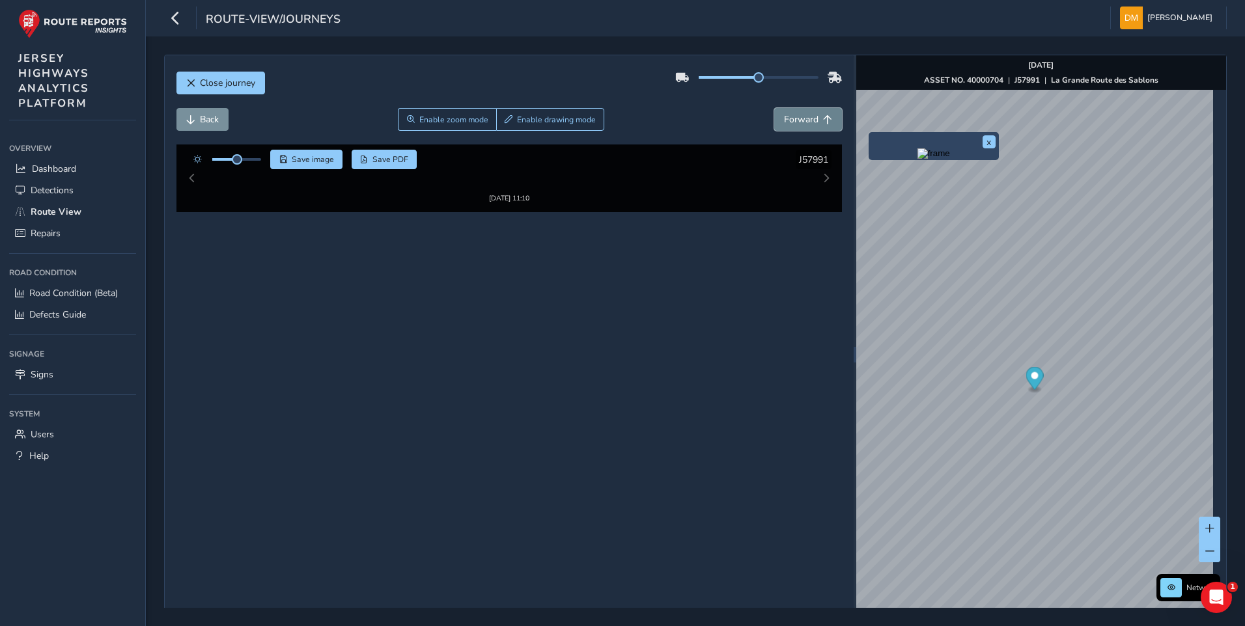
click at [799, 116] on span "Forward" at bounding box center [801, 119] width 35 height 12
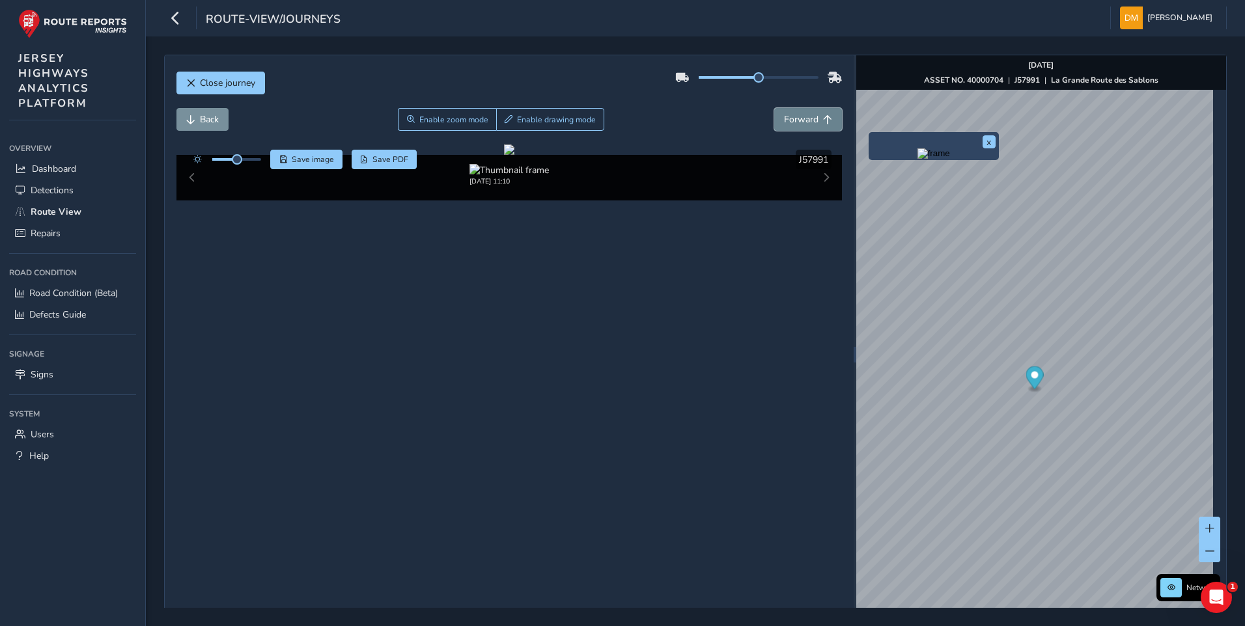
click at [799, 116] on span "Forward" at bounding box center [801, 119] width 35 height 12
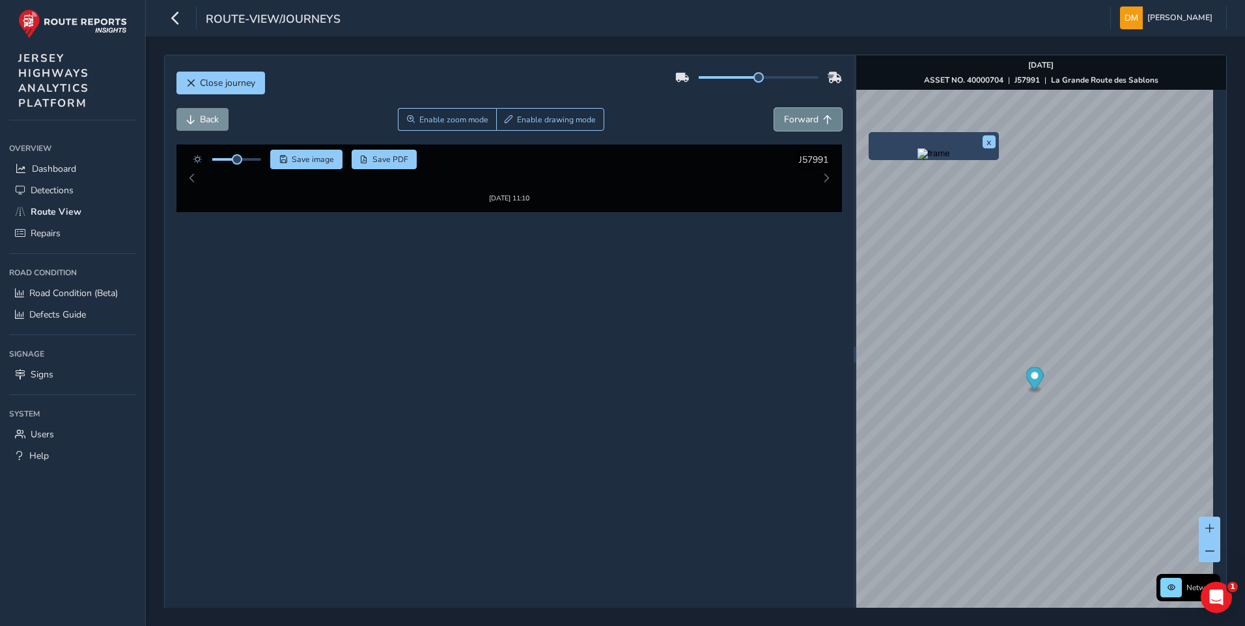
click at [799, 116] on span "Forward" at bounding box center [801, 119] width 35 height 12
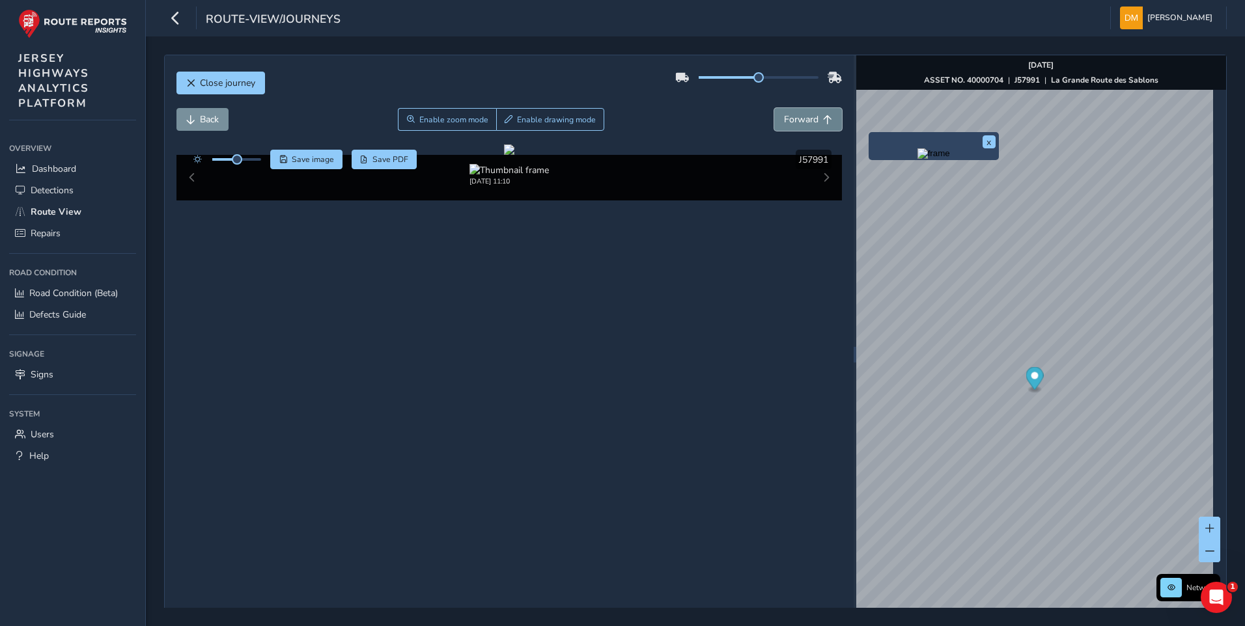
click at [799, 116] on span "Forward" at bounding box center [801, 119] width 35 height 12
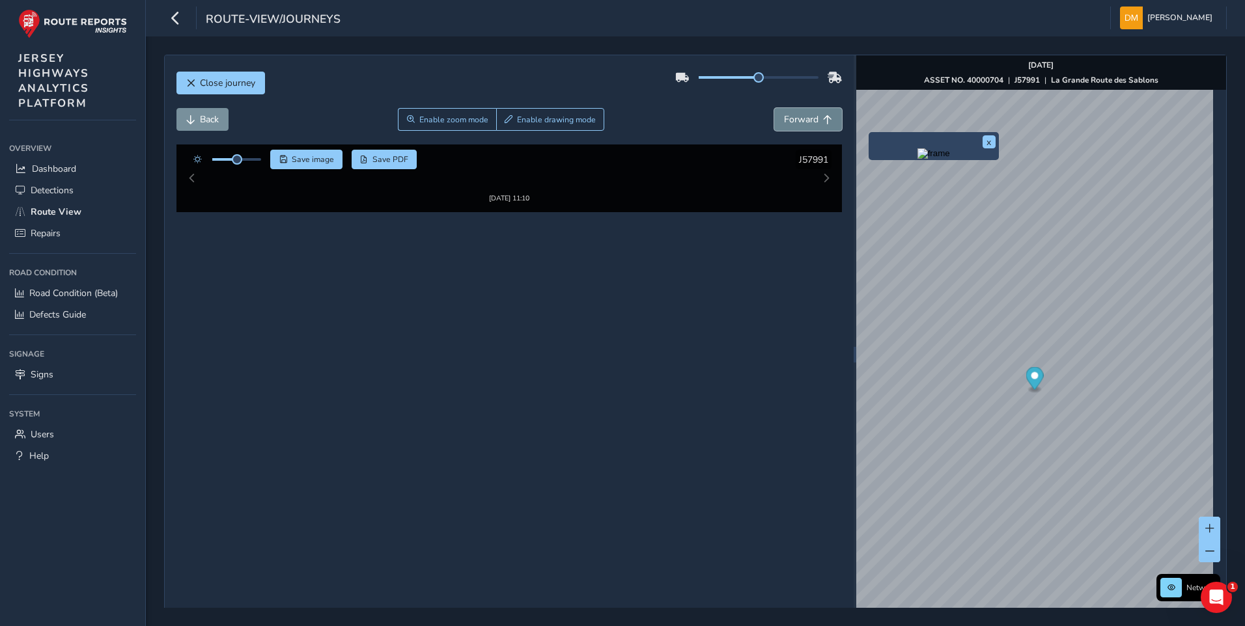
click at [799, 116] on span "Forward" at bounding box center [801, 119] width 35 height 12
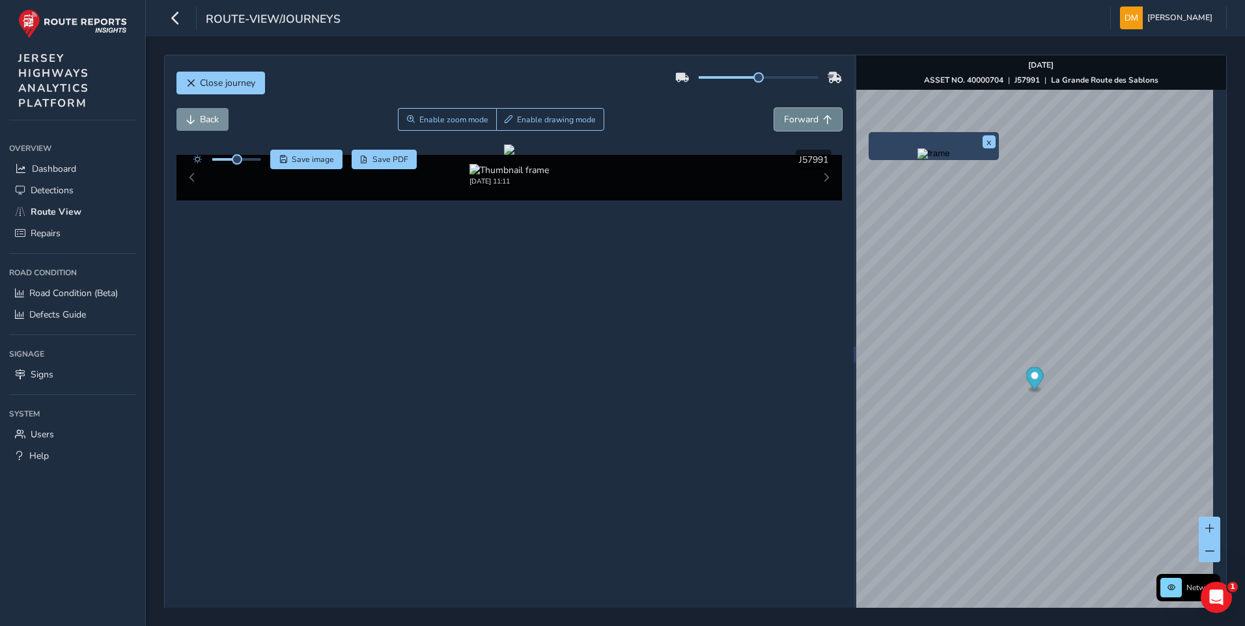
click at [799, 116] on span "Forward" at bounding box center [801, 119] width 35 height 12
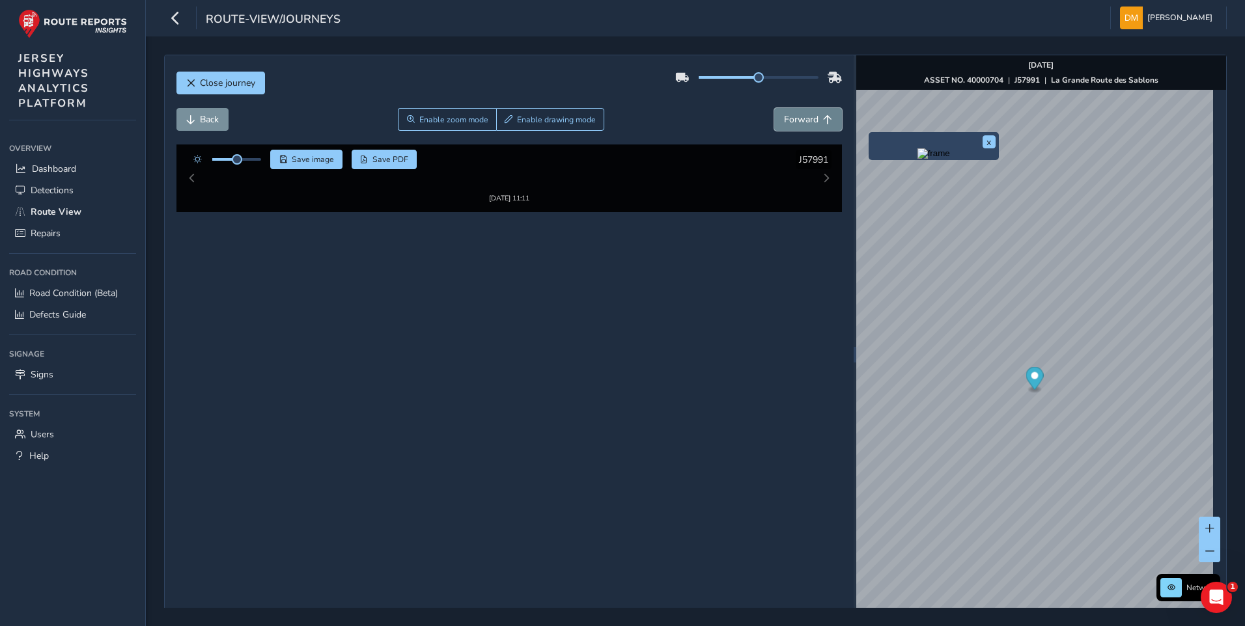
click at [799, 116] on span "Forward" at bounding box center [801, 119] width 35 height 12
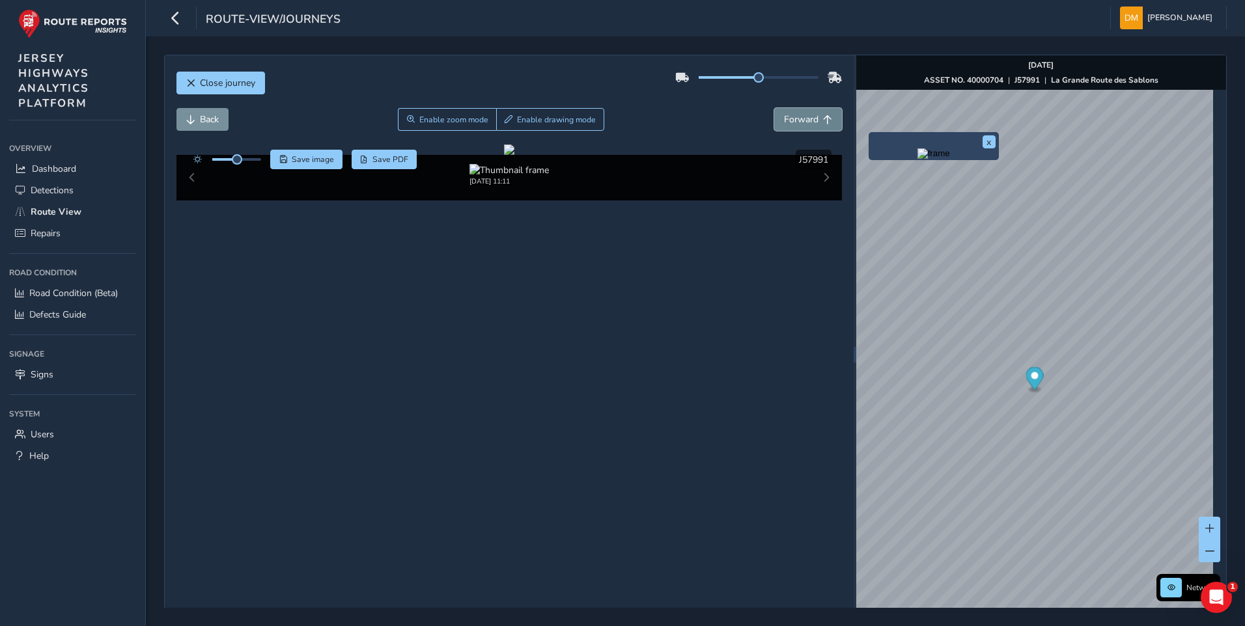
click at [799, 116] on span "Forward" at bounding box center [801, 119] width 35 height 12
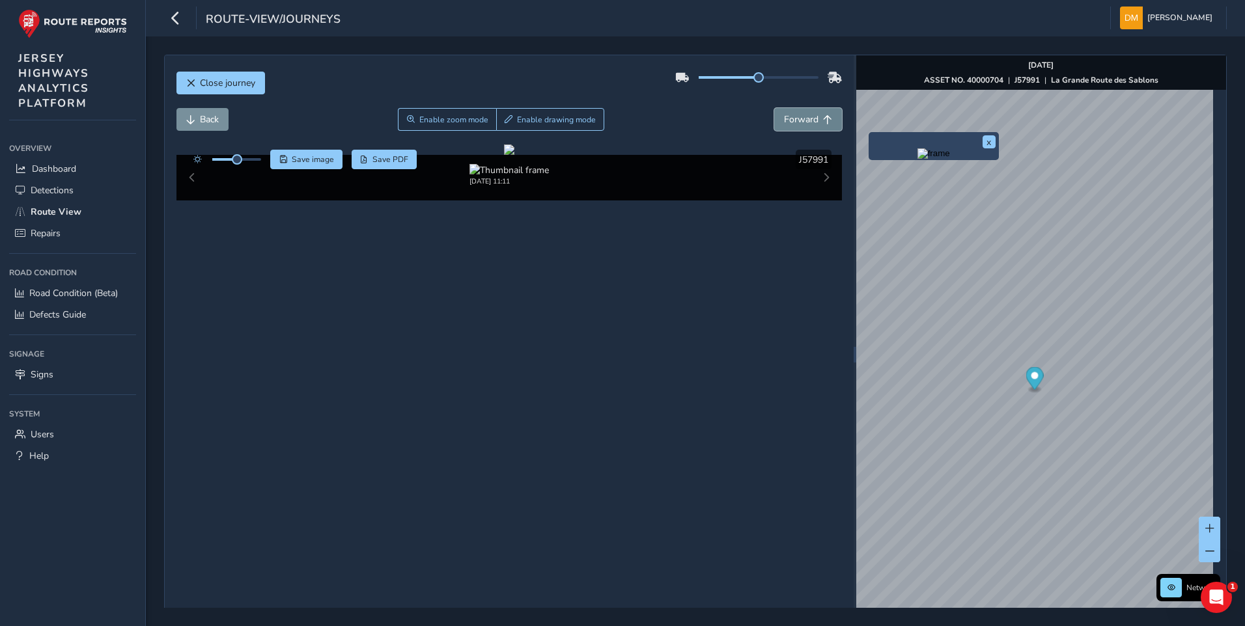
click at [799, 116] on span "Forward" at bounding box center [801, 119] width 35 height 12
click at [216, 122] on span "Back" at bounding box center [209, 119] width 19 height 12
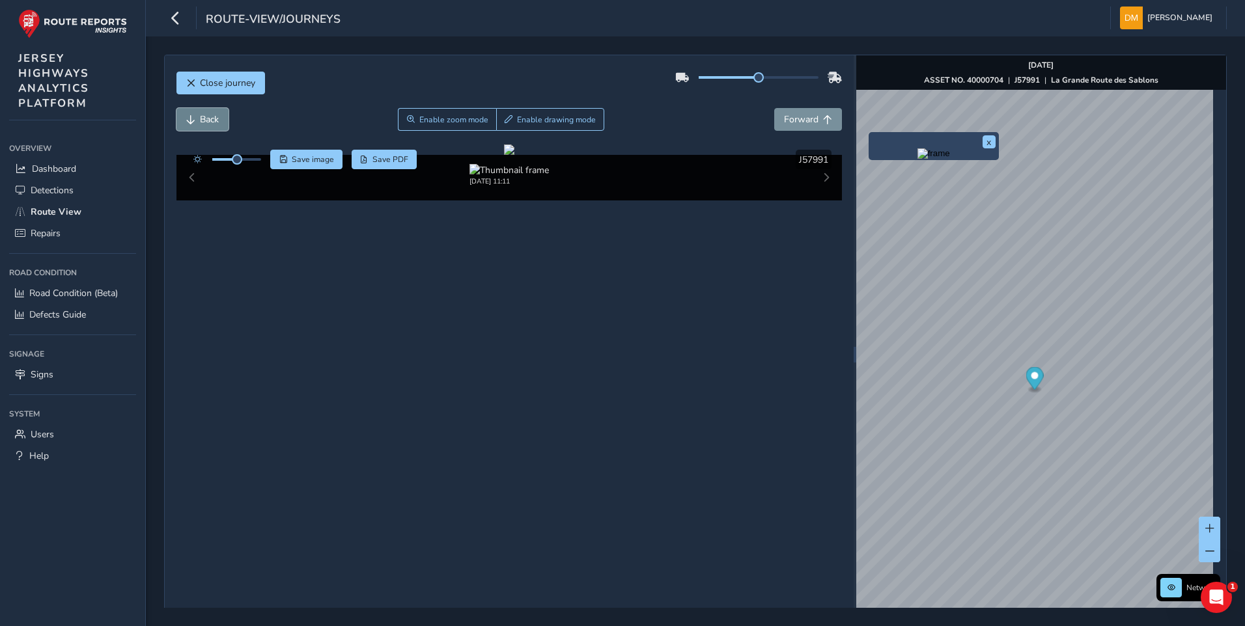
click at [216, 122] on span "Back" at bounding box center [209, 119] width 19 height 12
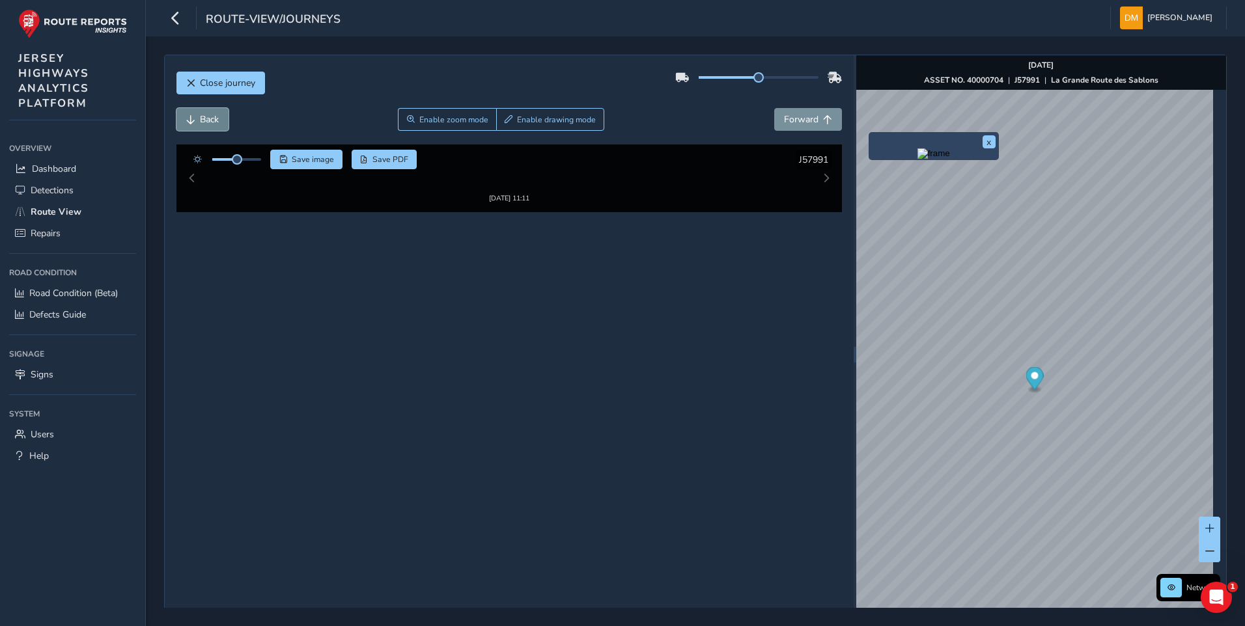
click at [216, 122] on span "Back" at bounding box center [209, 119] width 19 height 12
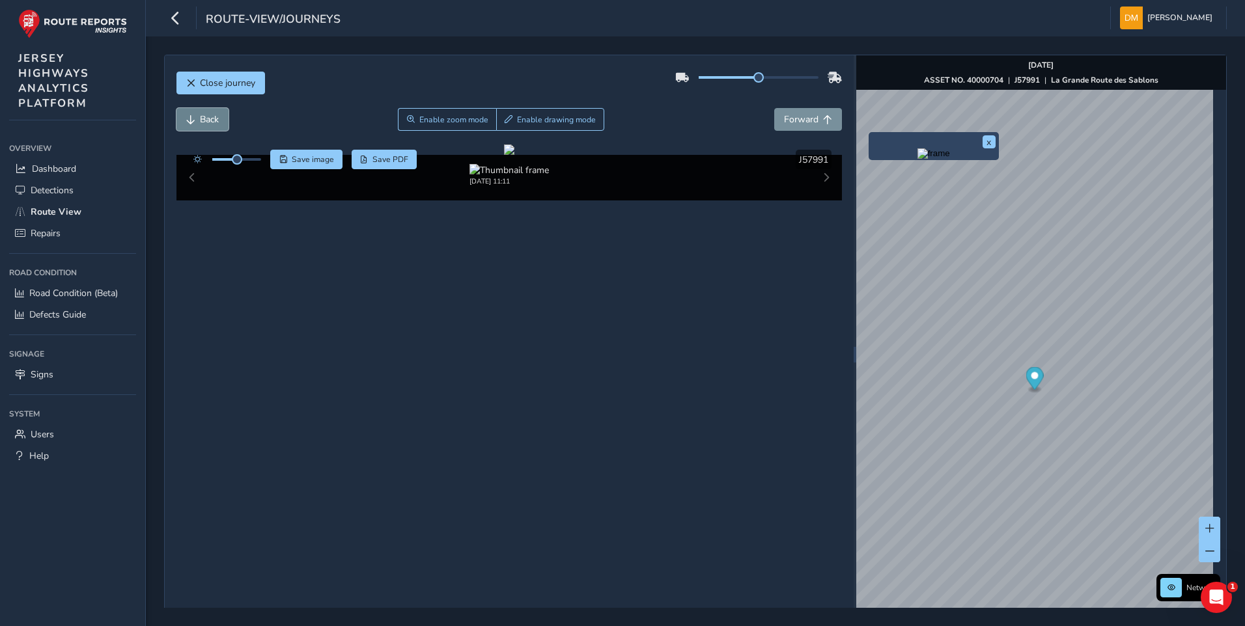
click at [216, 122] on span "Back" at bounding box center [209, 119] width 19 height 12
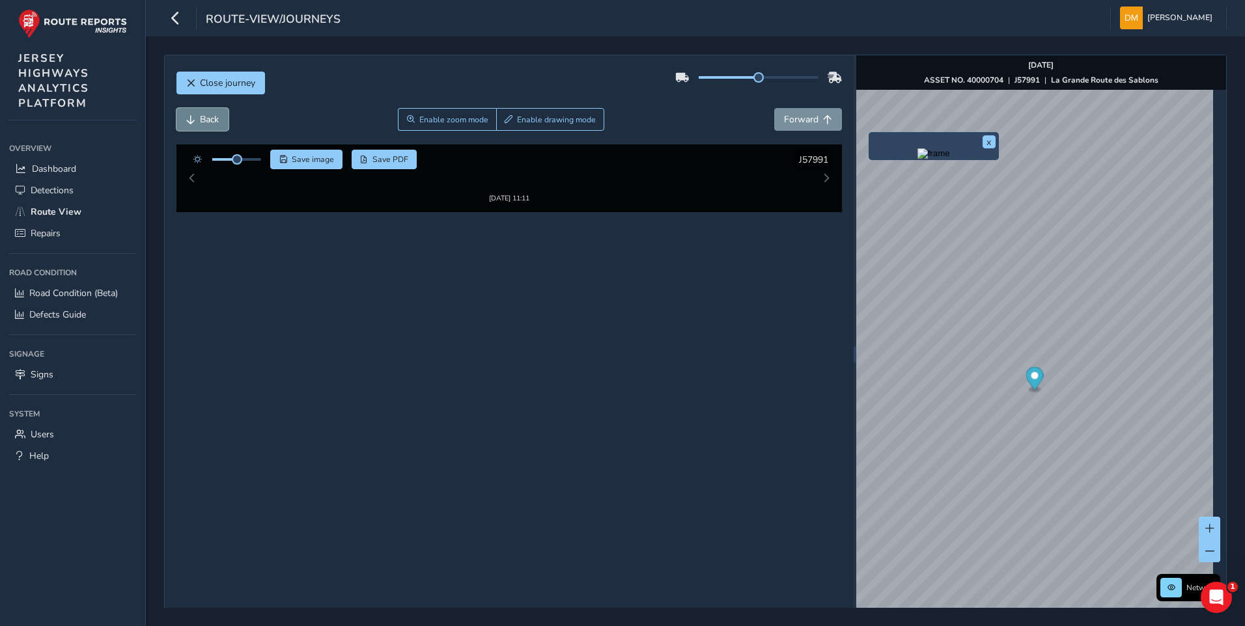
click at [216, 122] on span "Back" at bounding box center [209, 119] width 19 height 12
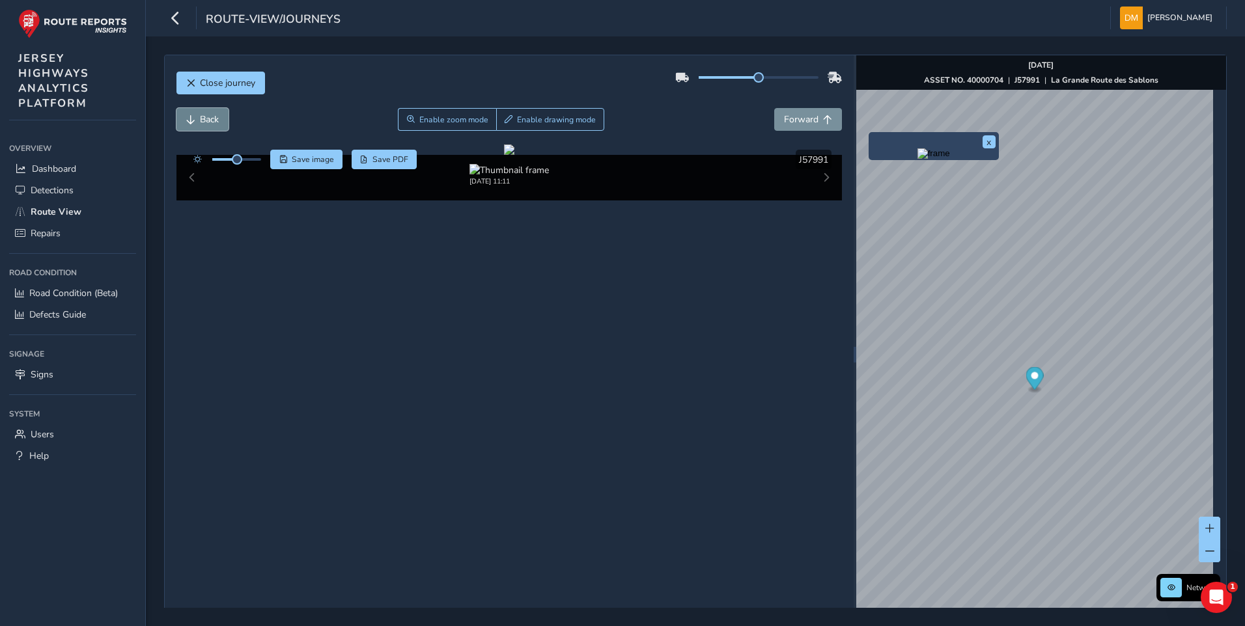
click at [216, 122] on span "Back" at bounding box center [209, 119] width 19 height 12
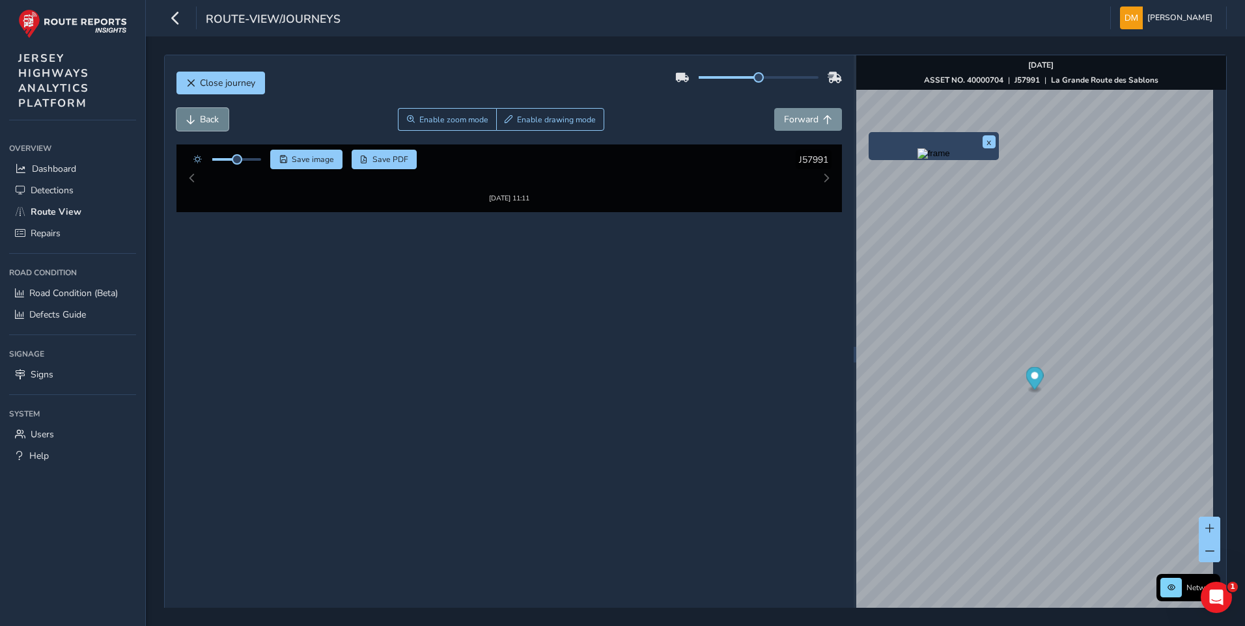
click at [216, 122] on span "Back" at bounding box center [209, 119] width 19 height 12
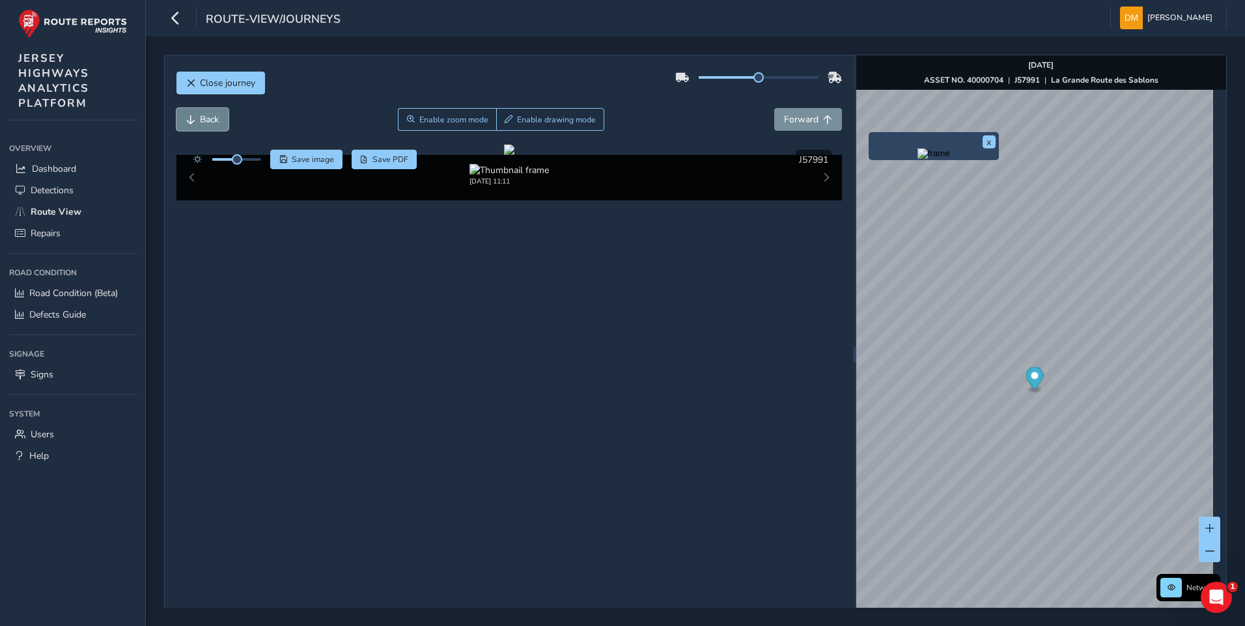
click at [216, 122] on span "Back" at bounding box center [209, 119] width 19 height 12
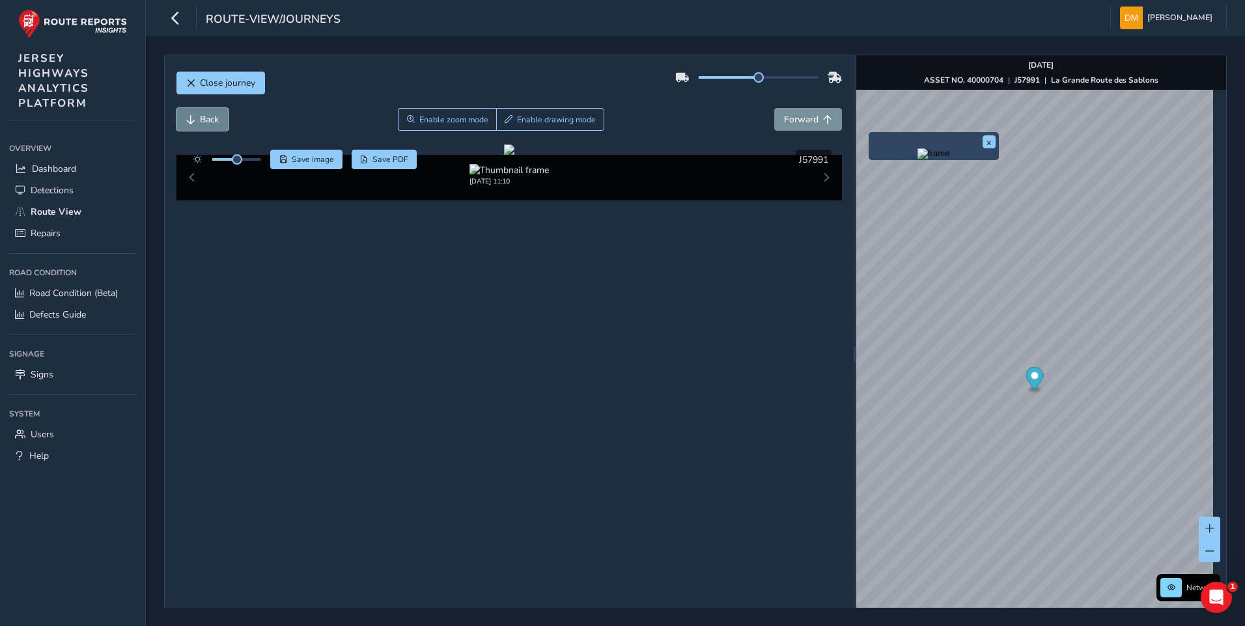
click at [216, 122] on span "Back" at bounding box center [209, 119] width 19 height 12
click at [216, 123] on span "Back" at bounding box center [209, 119] width 19 height 12
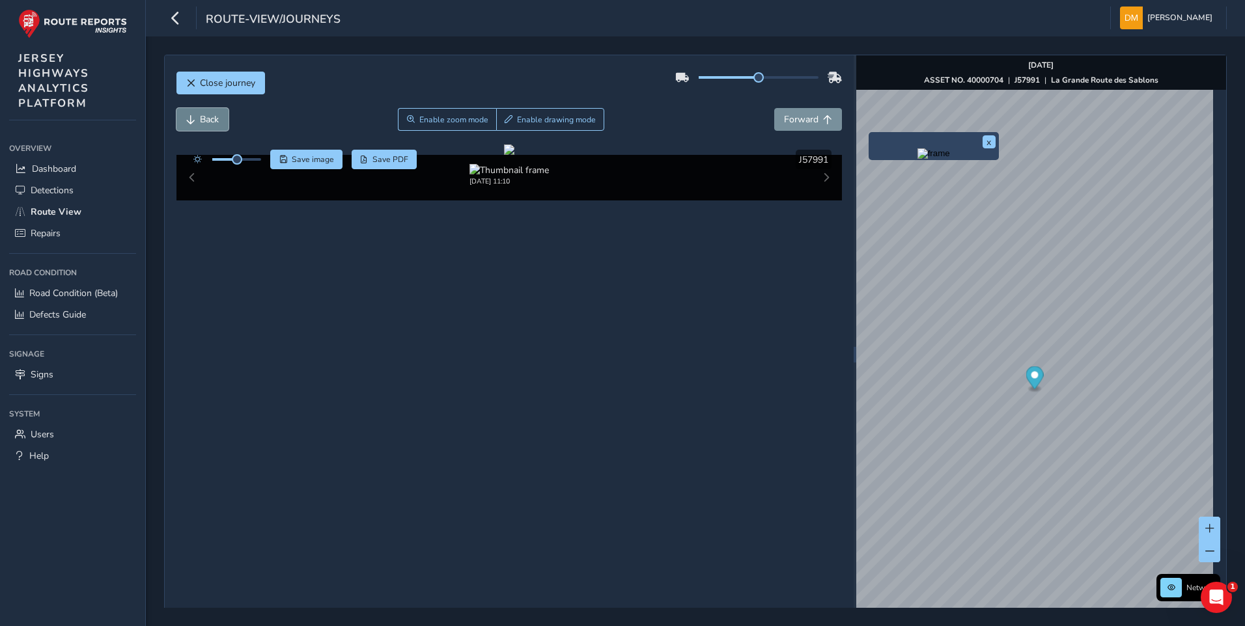
click at [216, 123] on span "Back" at bounding box center [209, 119] width 19 height 12
click at [216, 122] on span "Back" at bounding box center [209, 119] width 19 height 12
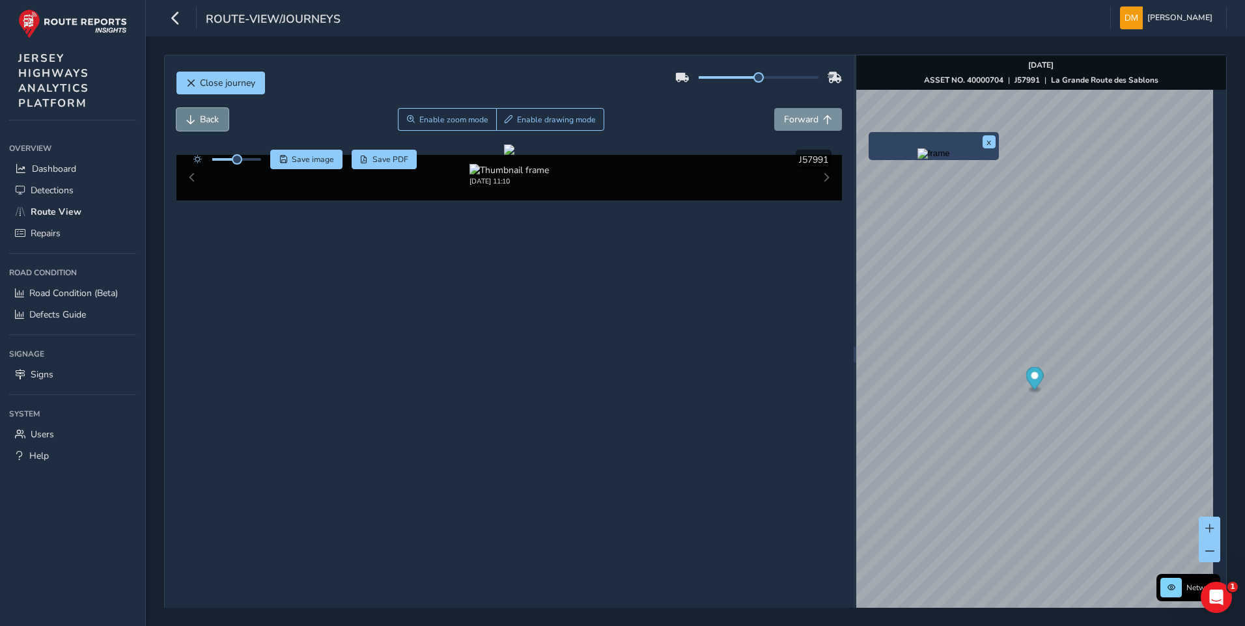
click at [216, 119] on span "Back" at bounding box center [209, 119] width 19 height 12
click at [215, 119] on span "Back" at bounding box center [209, 119] width 19 height 12
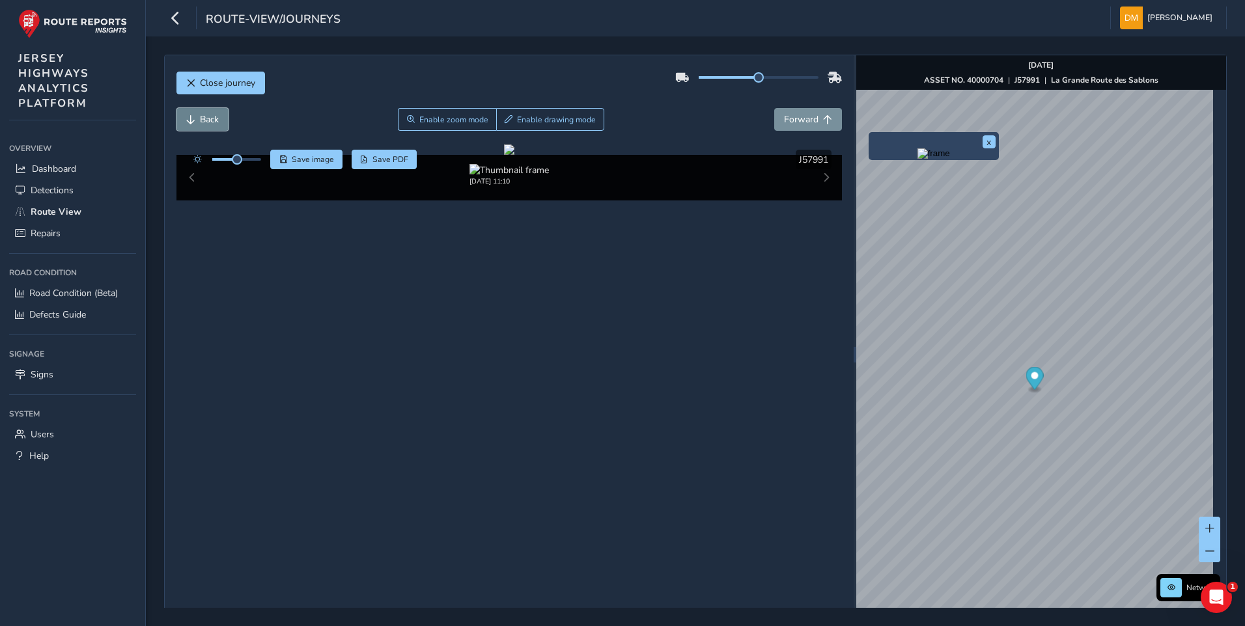
click at [214, 119] on span "Back" at bounding box center [209, 119] width 19 height 12
click at [212, 120] on span "Back" at bounding box center [209, 119] width 19 height 12
click at [212, 123] on span "Back" at bounding box center [209, 119] width 19 height 12
click at [212, 122] on span "Back" at bounding box center [209, 119] width 19 height 12
click at [210, 117] on span "Back" at bounding box center [209, 119] width 19 height 12
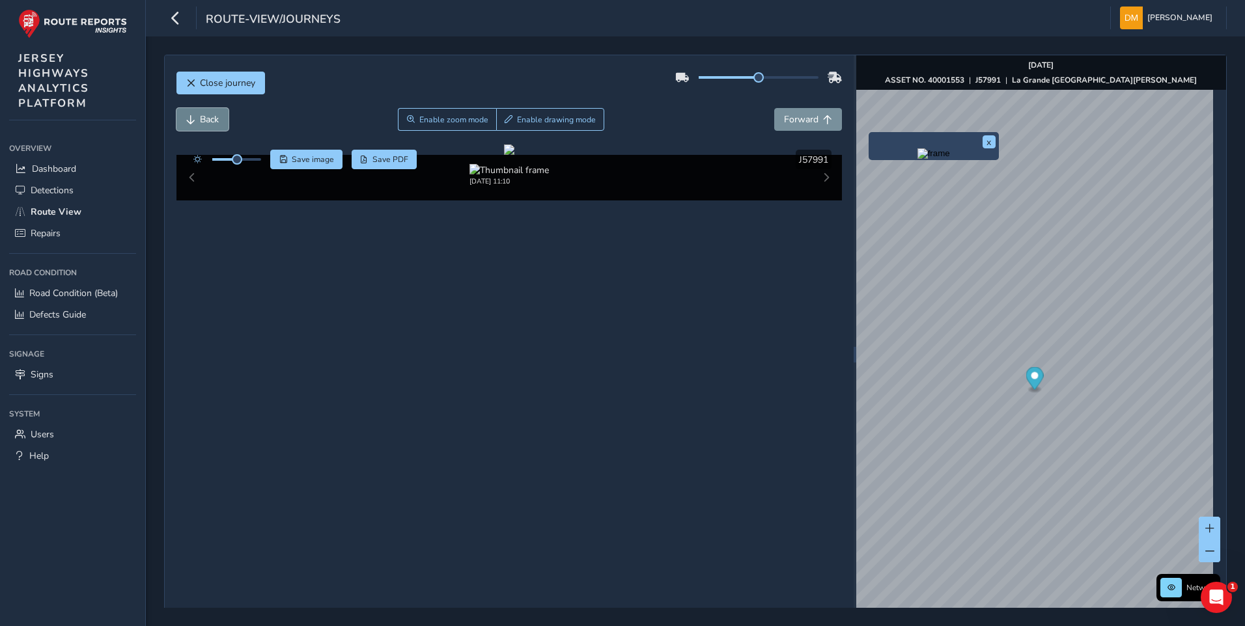
click at [209, 127] on button "Back" at bounding box center [202, 119] width 52 height 23
click at [212, 133] on div "Back Enable zoom mode Enable drawing mode Forward" at bounding box center [509, 126] width 666 height 36
click at [213, 130] on button "Back" at bounding box center [202, 119] width 52 height 23
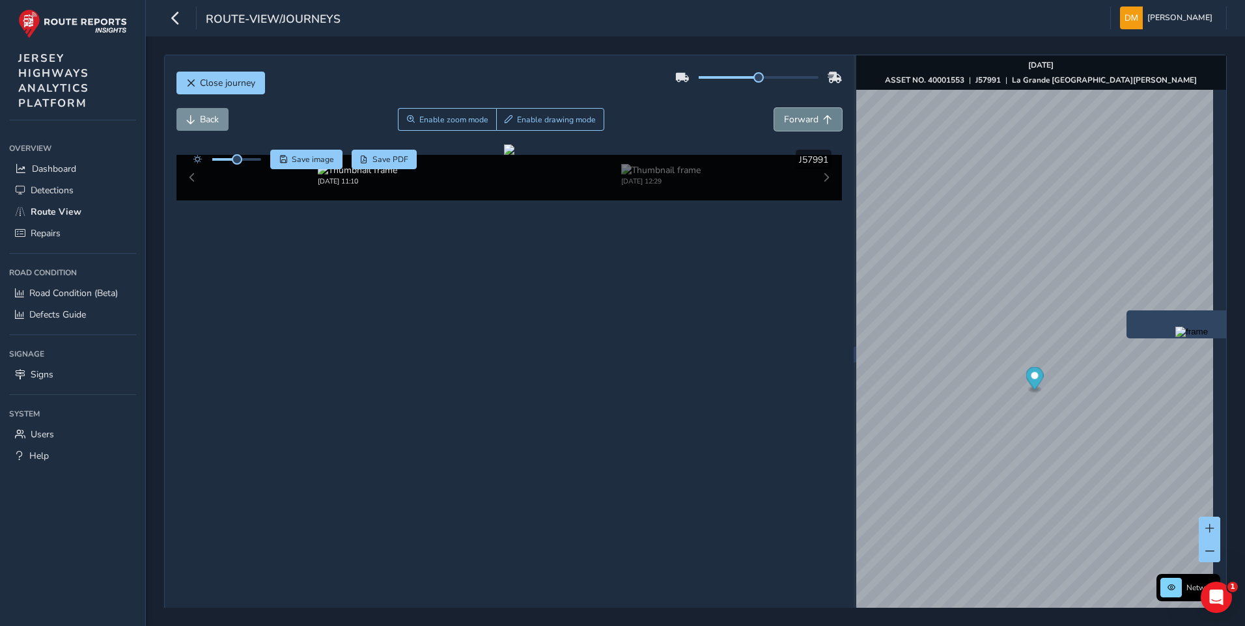
click at [791, 123] on span "Forward" at bounding box center [801, 119] width 35 height 12
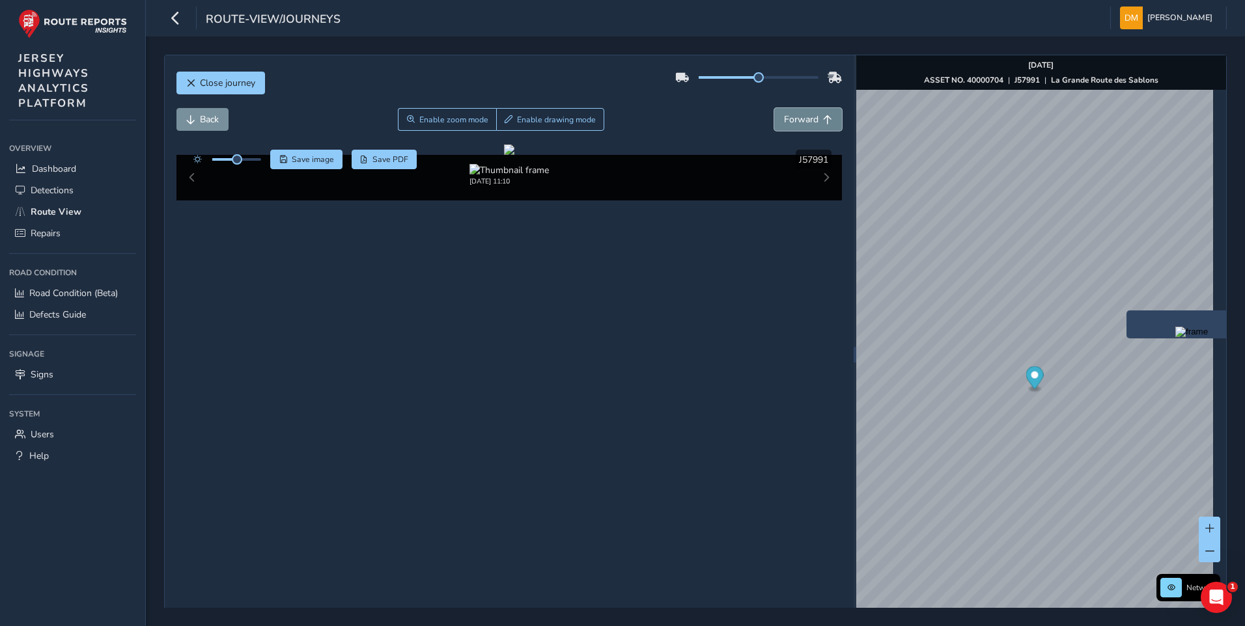
click at [791, 123] on span "Forward" at bounding box center [801, 119] width 35 height 12
drag, startPoint x: 712, startPoint y: 384, endPoint x: 349, endPoint y: 280, distance: 378.0
click at [504, 155] on div at bounding box center [509, 150] width 10 height 10
click at [212, 113] on button "Back" at bounding box center [202, 119] width 52 height 23
click at [213, 113] on button "Back" at bounding box center [202, 119] width 52 height 23
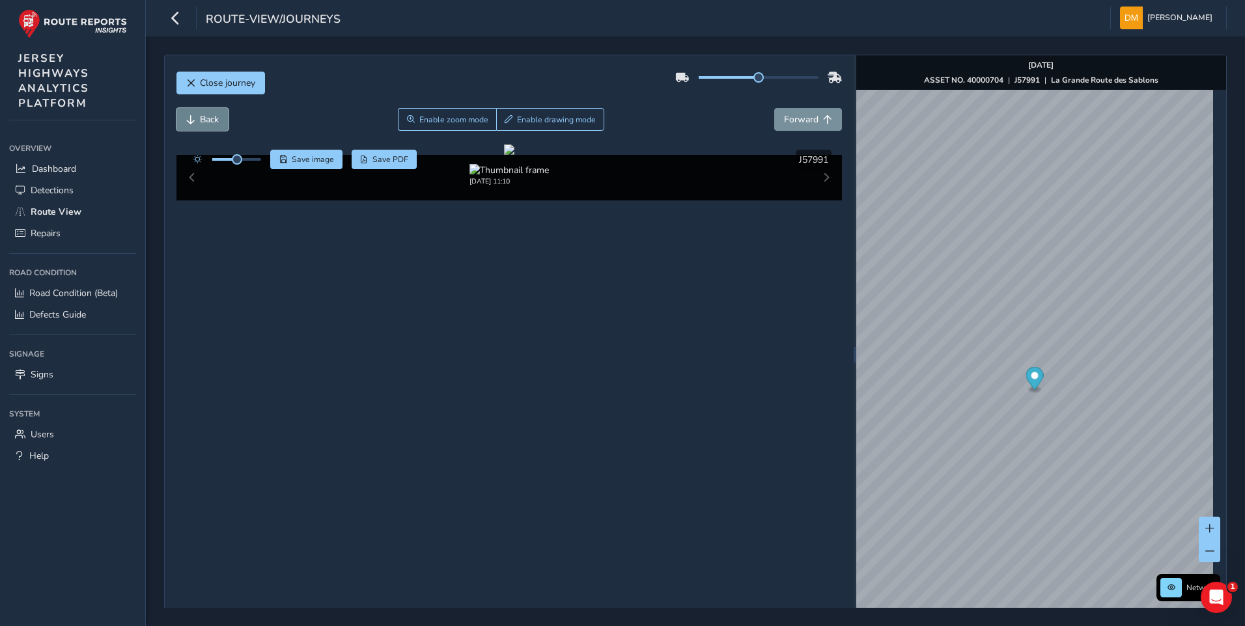
click at [214, 114] on span "Back" at bounding box center [209, 119] width 19 height 12
click at [813, 124] on button "Forward" at bounding box center [808, 119] width 68 height 23
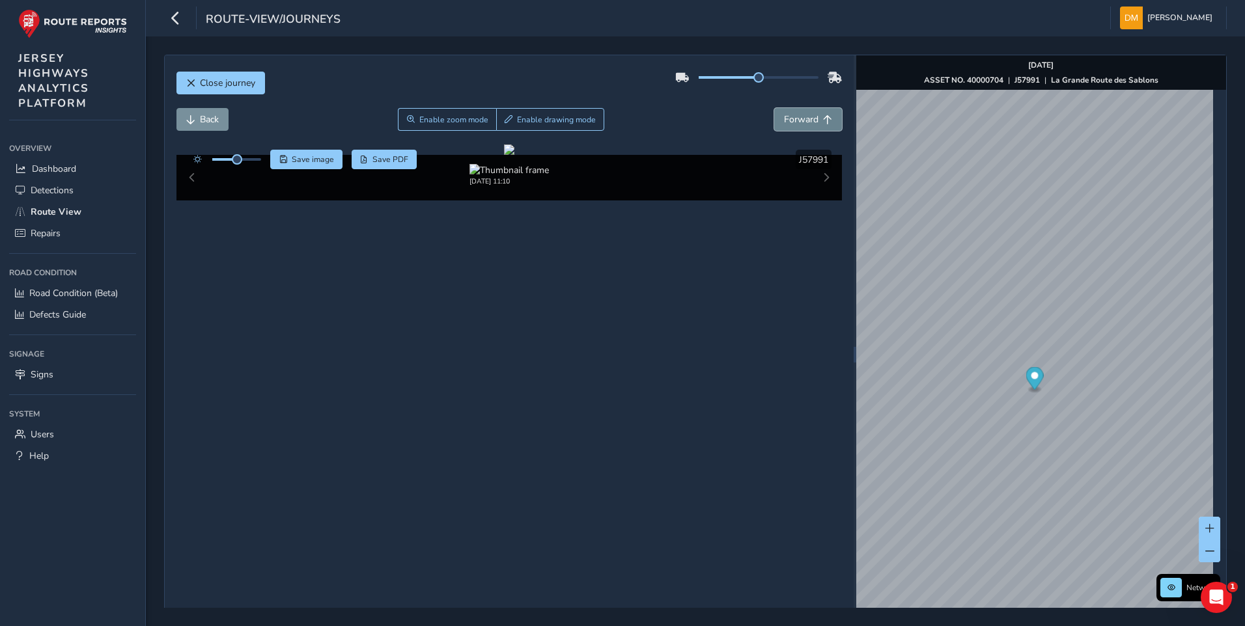
click at [813, 124] on button "Forward" at bounding box center [808, 119] width 68 height 23
click at [796, 118] on span "Forward" at bounding box center [801, 119] width 35 height 12
click at [800, 120] on span "Forward" at bounding box center [801, 119] width 35 height 12
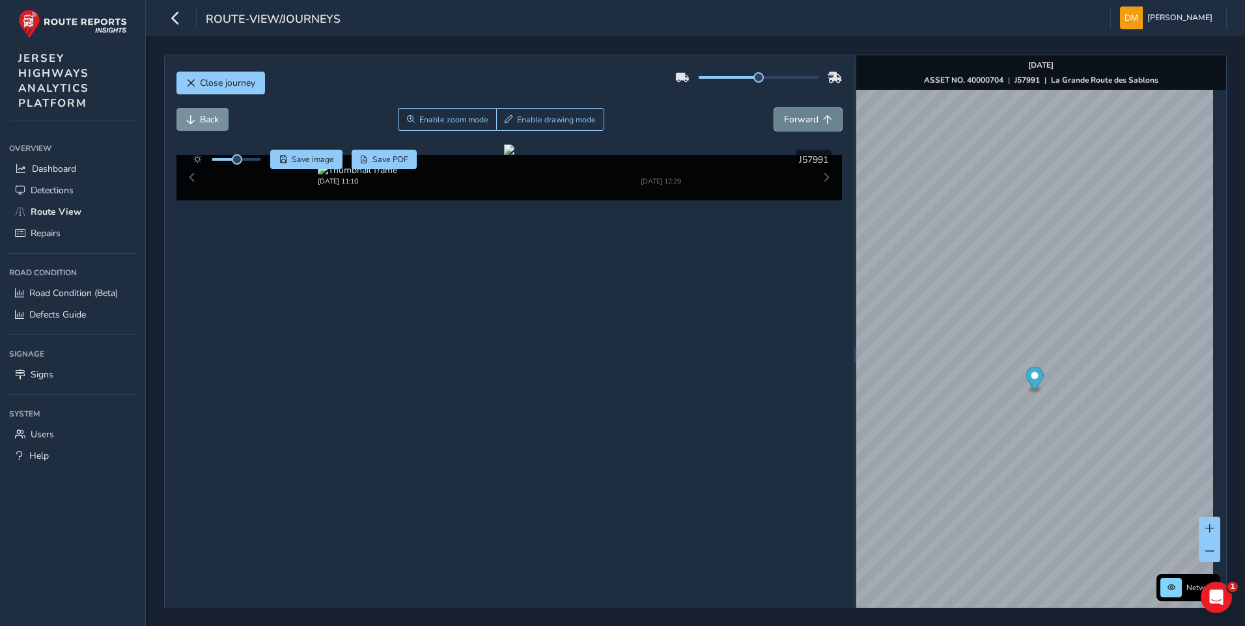
click at [800, 120] on span "Forward" at bounding box center [801, 119] width 35 height 12
click at [434, 117] on span "Enable zoom mode" at bounding box center [453, 120] width 69 height 10
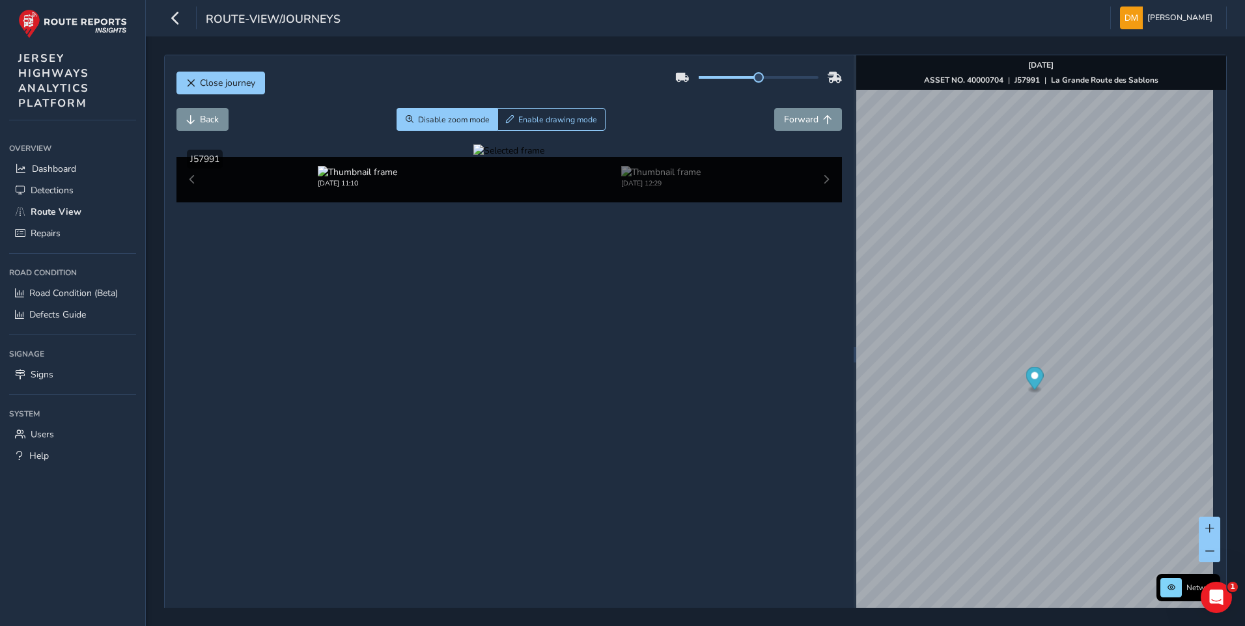
click at [473, 157] on div at bounding box center [508, 151] width 71 height 12
click at [440, 388] on img at bounding box center [924, 222] width 1875 height 1055
click at [518, 157] on div at bounding box center [508, 151] width 71 height 12
click at [473, 157] on div at bounding box center [508, 151] width 71 height 12
click at [453, 404] on img at bounding box center [900, 192] width 1875 height 1055
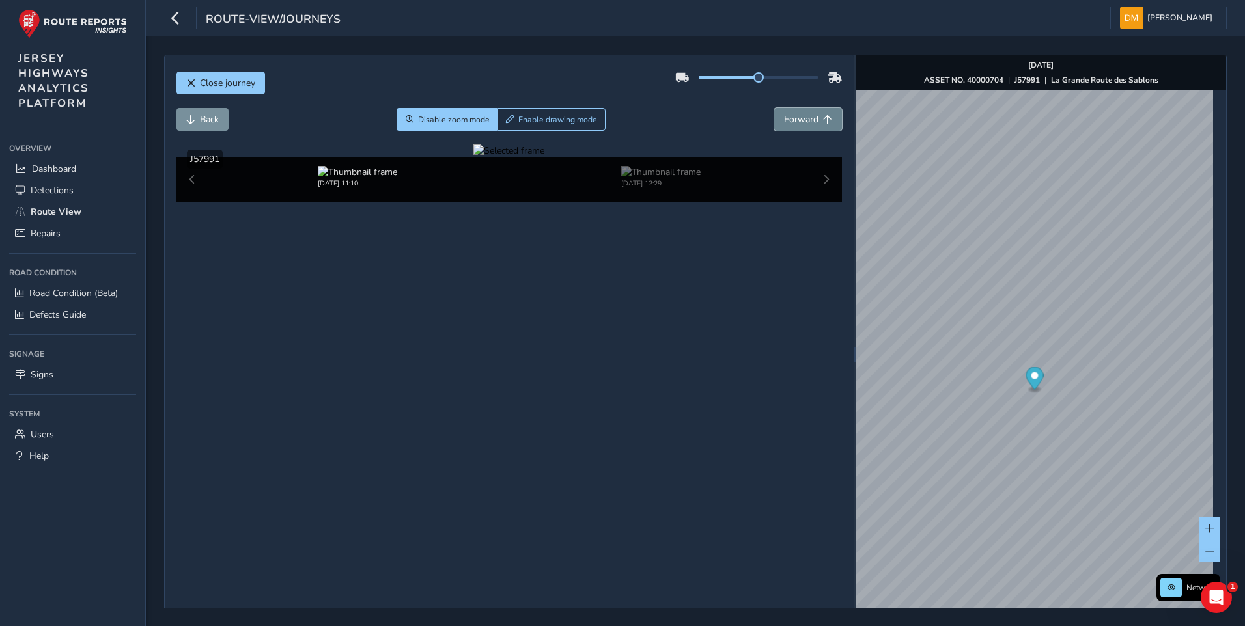
click at [784, 119] on span "Forward" at bounding box center [801, 119] width 35 height 12
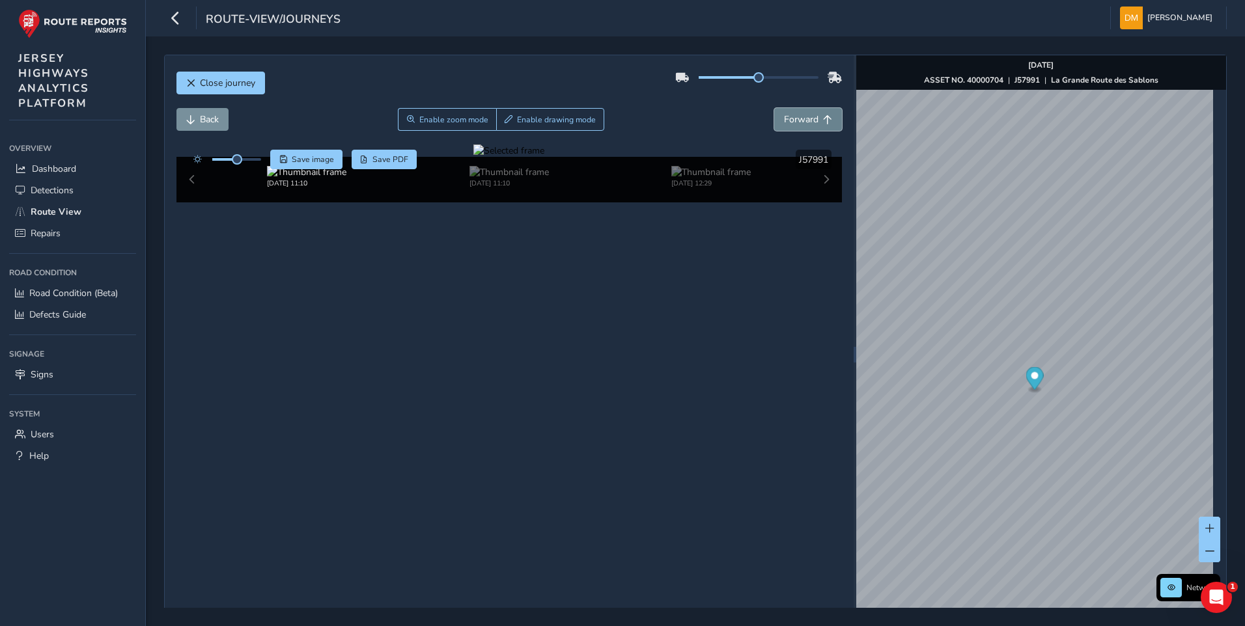
click at [784, 119] on span "Forward" at bounding box center [801, 119] width 35 height 12
click at [473, 157] on div at bounding box center [508, 151] width 71 height 12
click at [787, 112] on button "Forward" at bounding box center [808, 119] width 68 height 23
click at [473, 157] on div at bounding box center [508, 151] width 71 height 12
click at [815, 111] on button "Forward" at bounding box center [808, 119] width 68 height 23
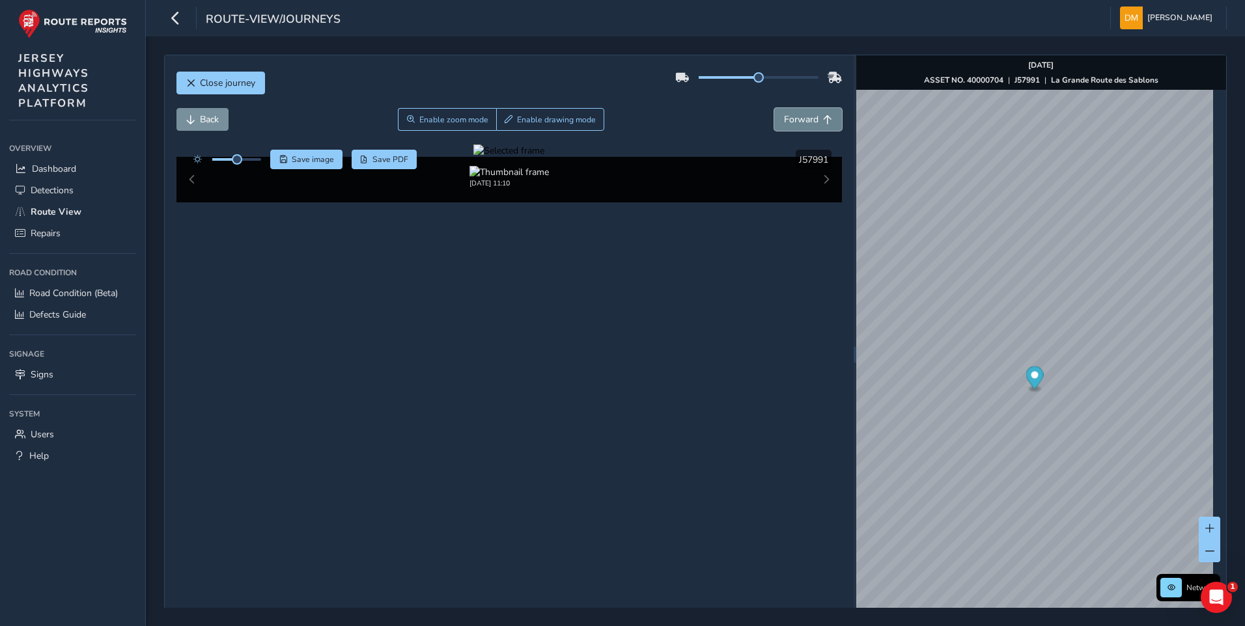
click at [815, 111] on button "Forward" at bounding box center [808, 119] width 68 height 23
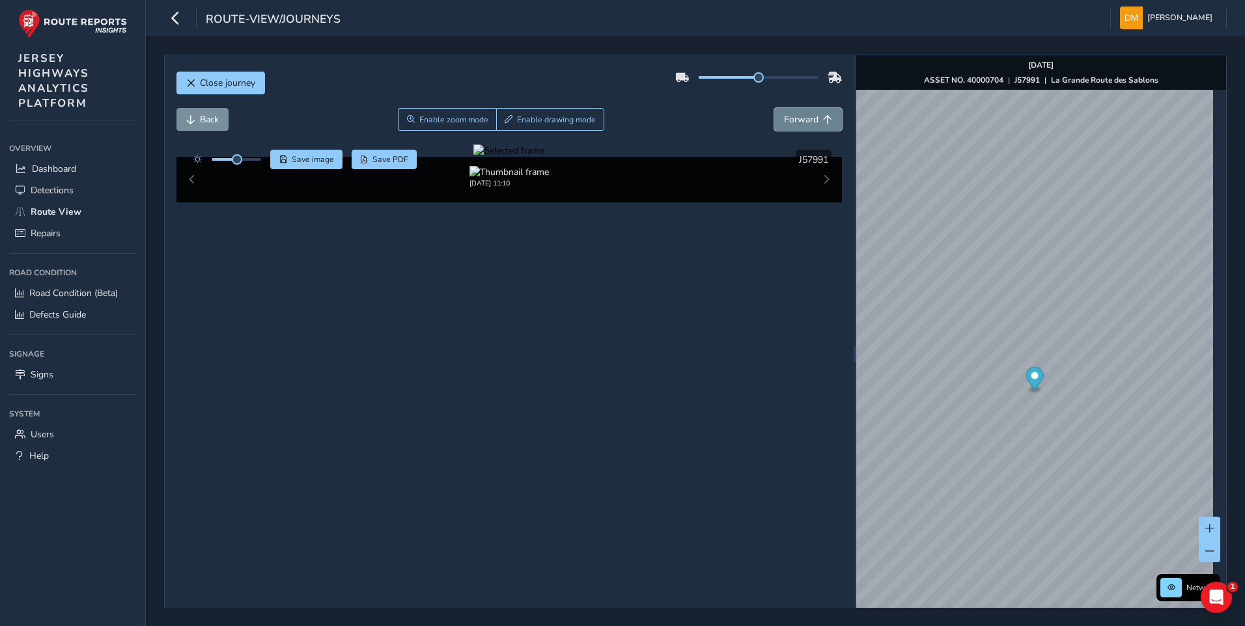
click at [815, 111] on button "Forward" at bounding box center [808, 119] width 68 height 23
